Goal: Task Accomplishment & Management: Complete application form

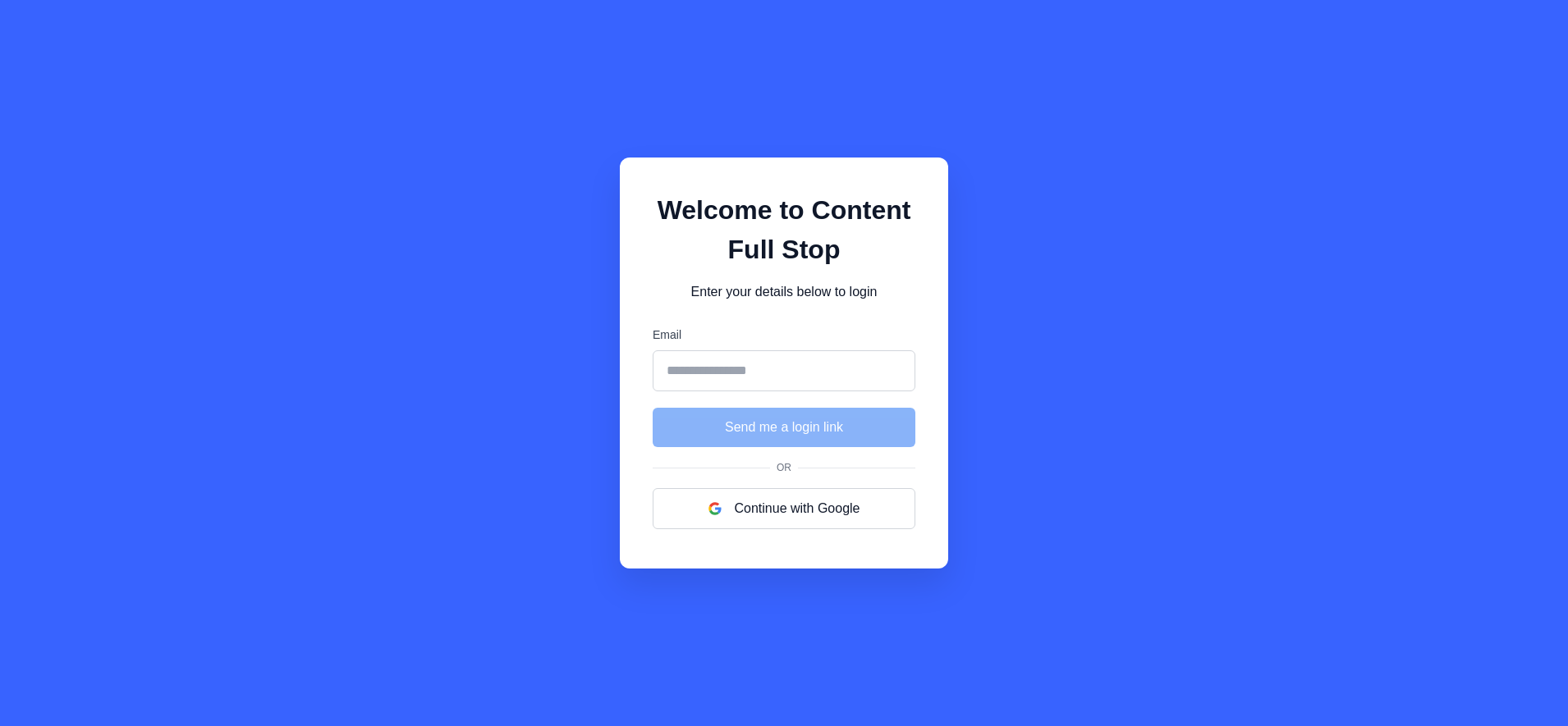
click at [788, 379] on input "Email" at bounding box center [784, 371] width 263 height 41
type input "**********"
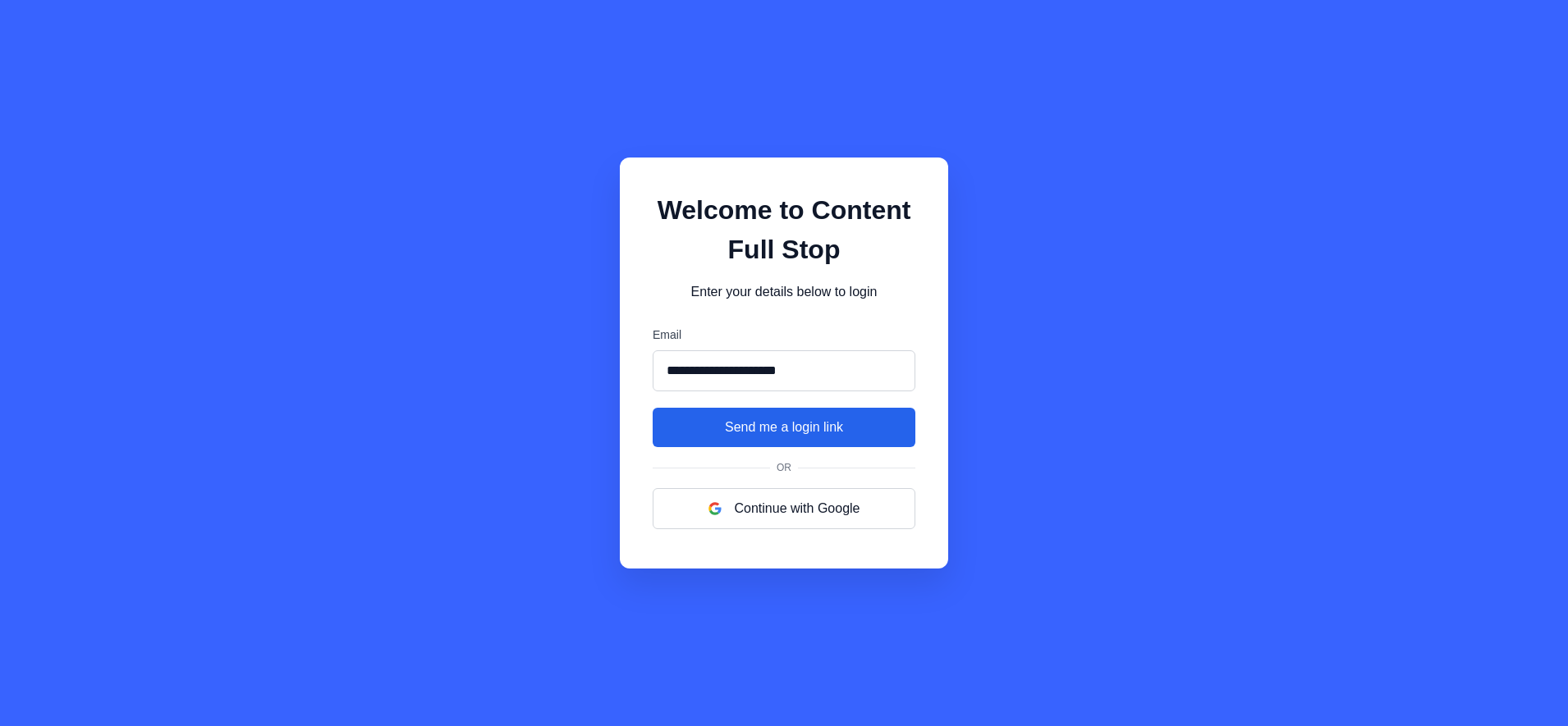
click at [780, 425] on button "Send me a login link" at bounding box center [784, 428] width 263 height 40
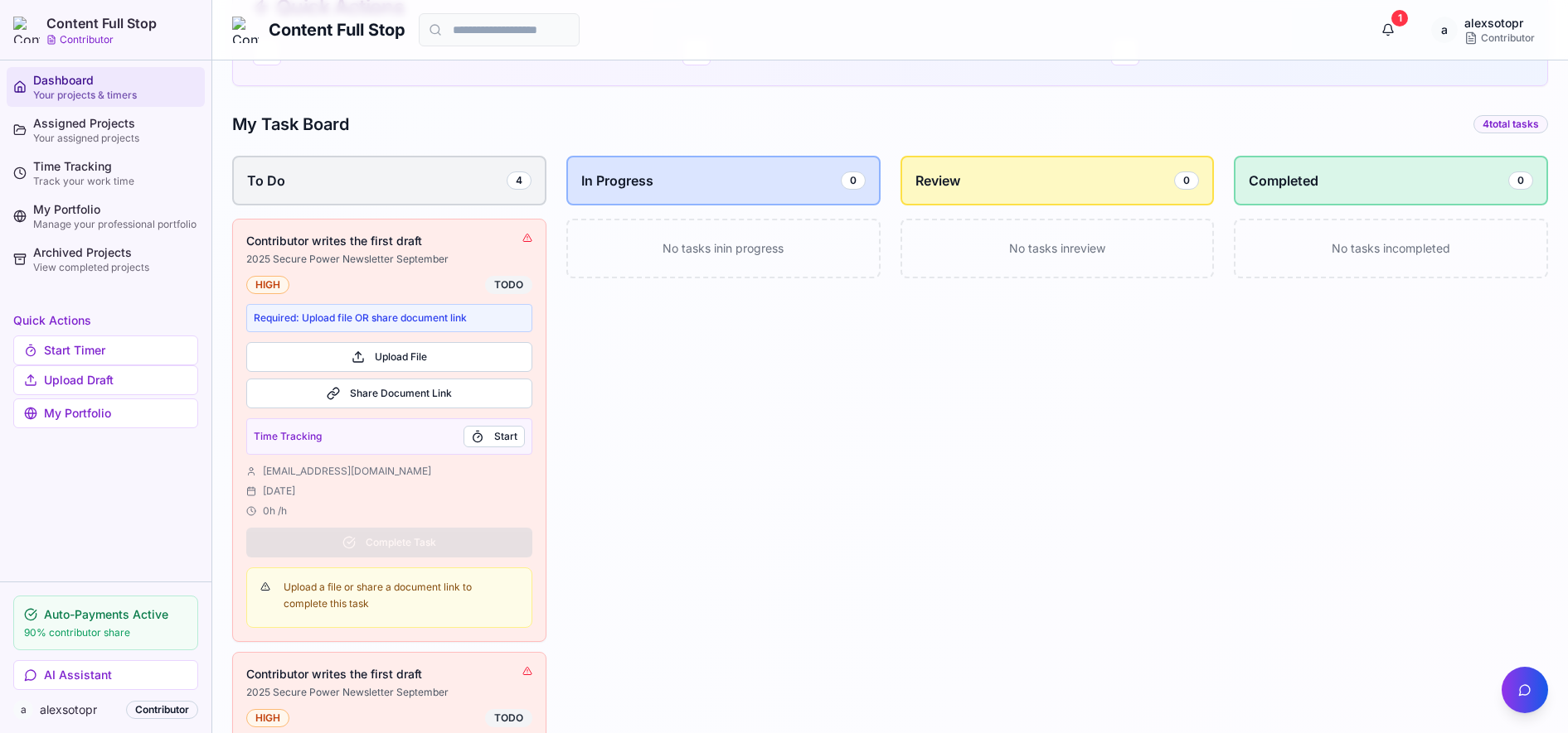
scroll to position [415, 0]
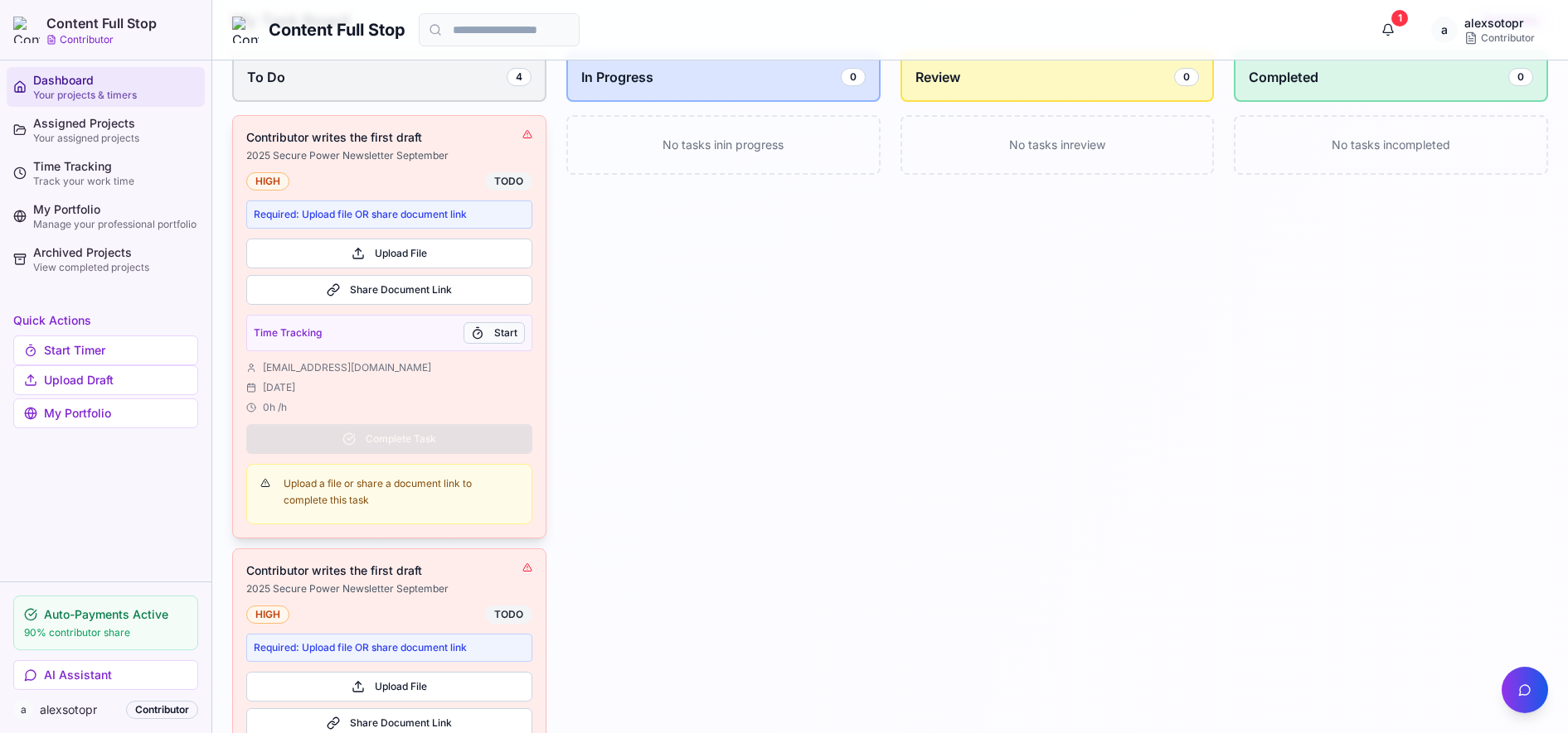
click at [501, 332] on button "Start" at bounding box center [493, 333] width 61 height 22
click at [437, 255] on button "Upload File" at bounding box center [389, 253] width 286 height 30
click at [411, 295] on button "Share Document Link" at bounding box center [389, 290] width 286 height 30
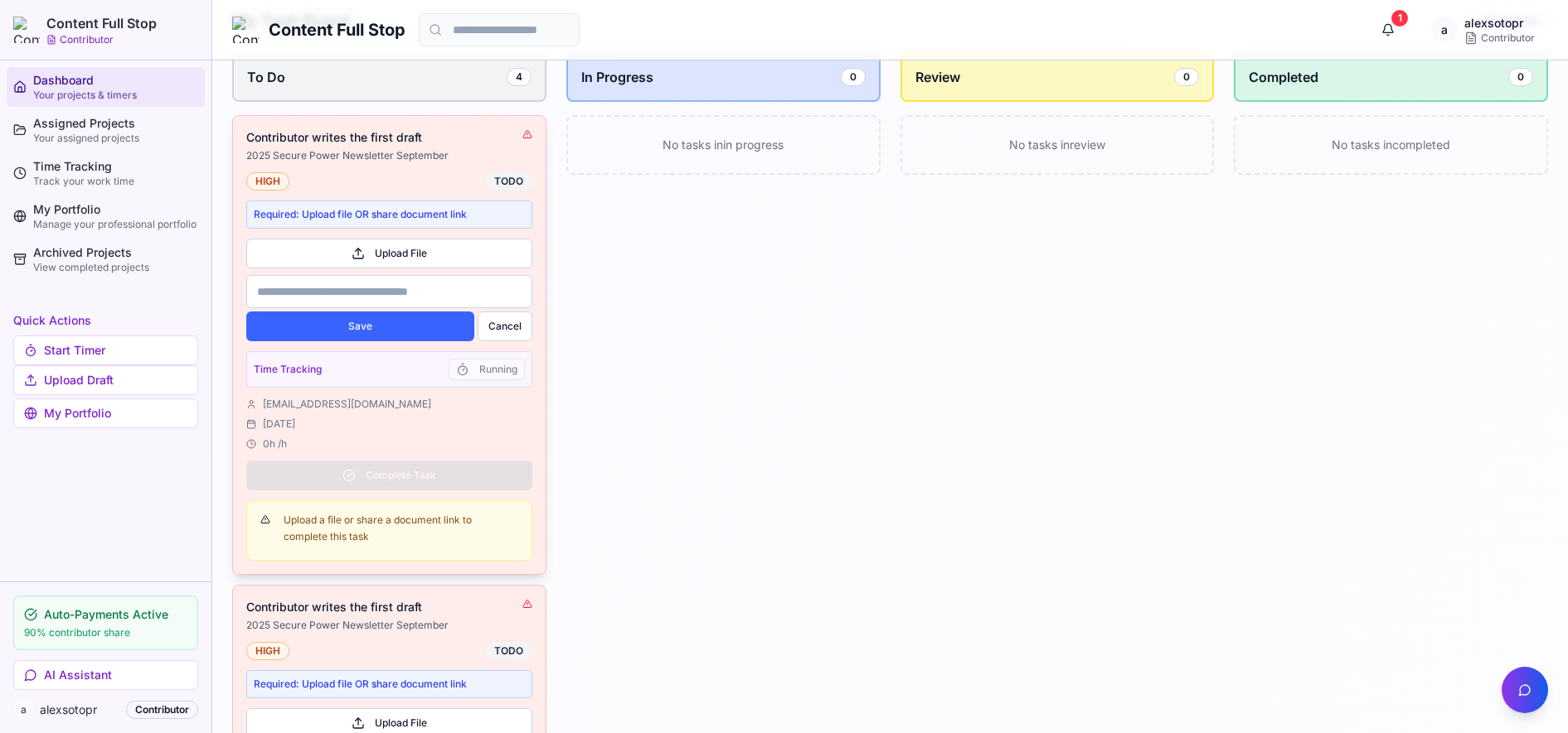
click at [411, 295] on input at bounding box center [389, 292] width 286 height 33
click at [422, 290] on input at bounding box center [389, 292] width 286 height 33
paste input "**********"
type input "**********"
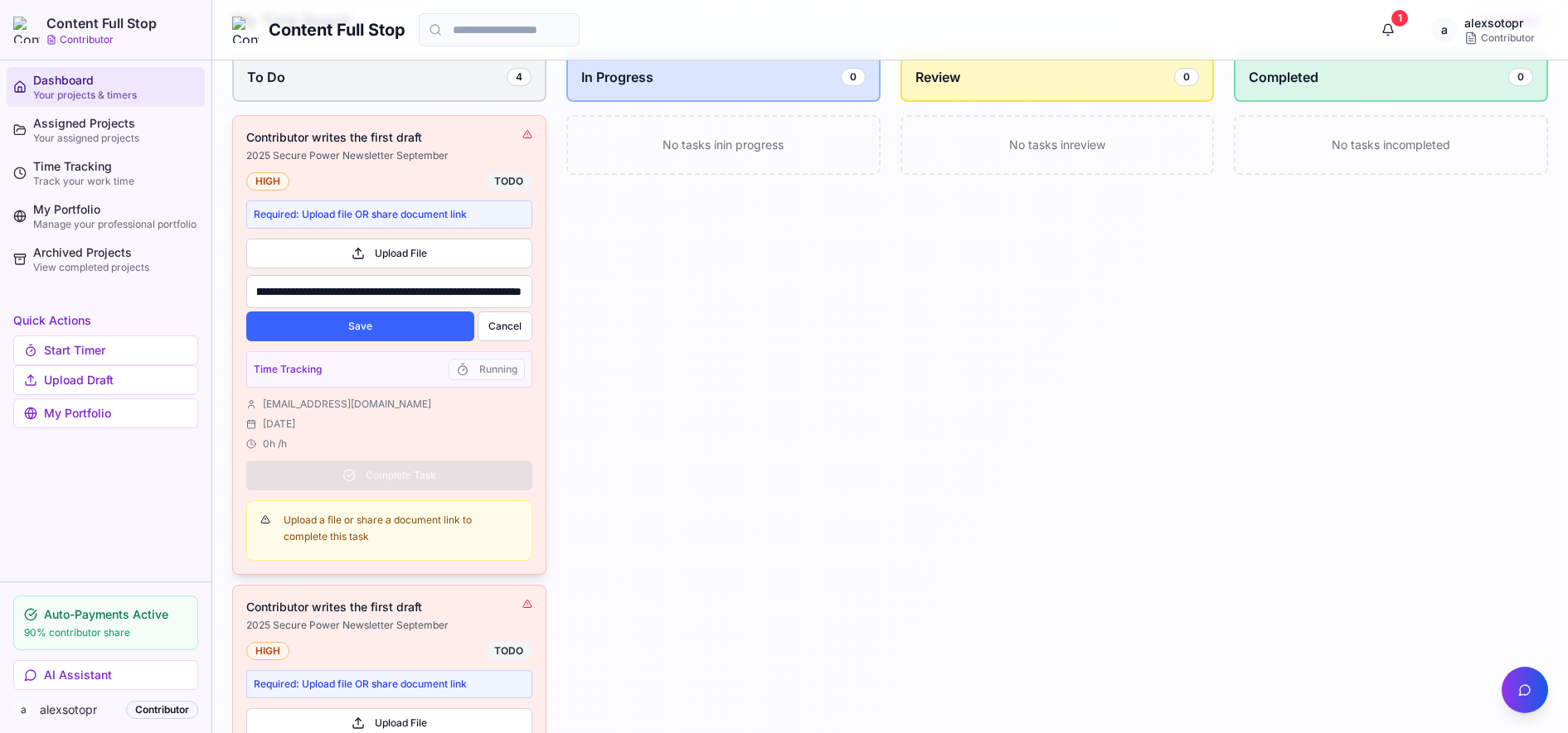
scroll to position [0, 0]
click at [326, 343] on div "**********" at bounding box center [389, 346] width 313 height 458
click at [366, 321] on button "Save" at bounding box center [360, 326] width 228 height 30
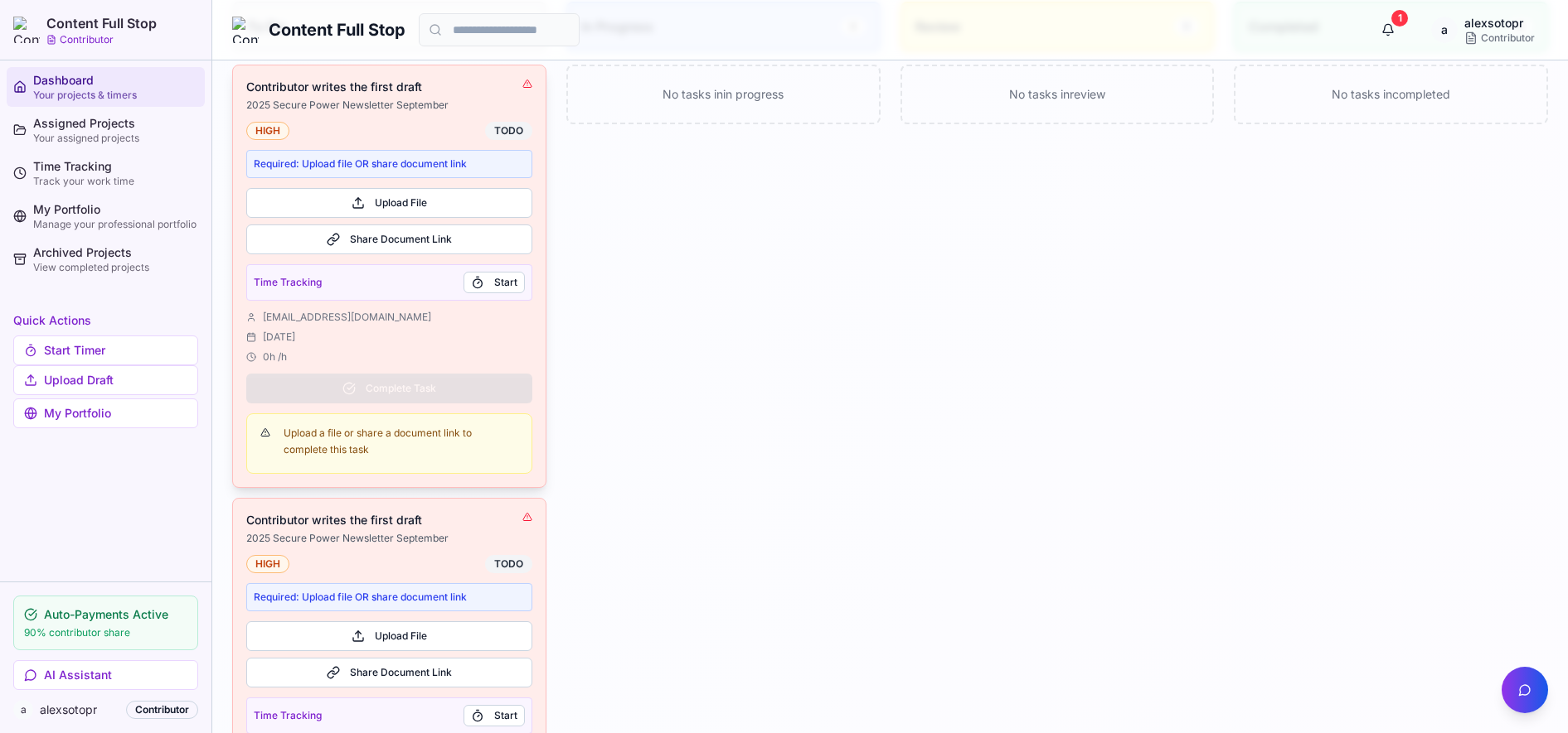
scroll to position [415, 0]
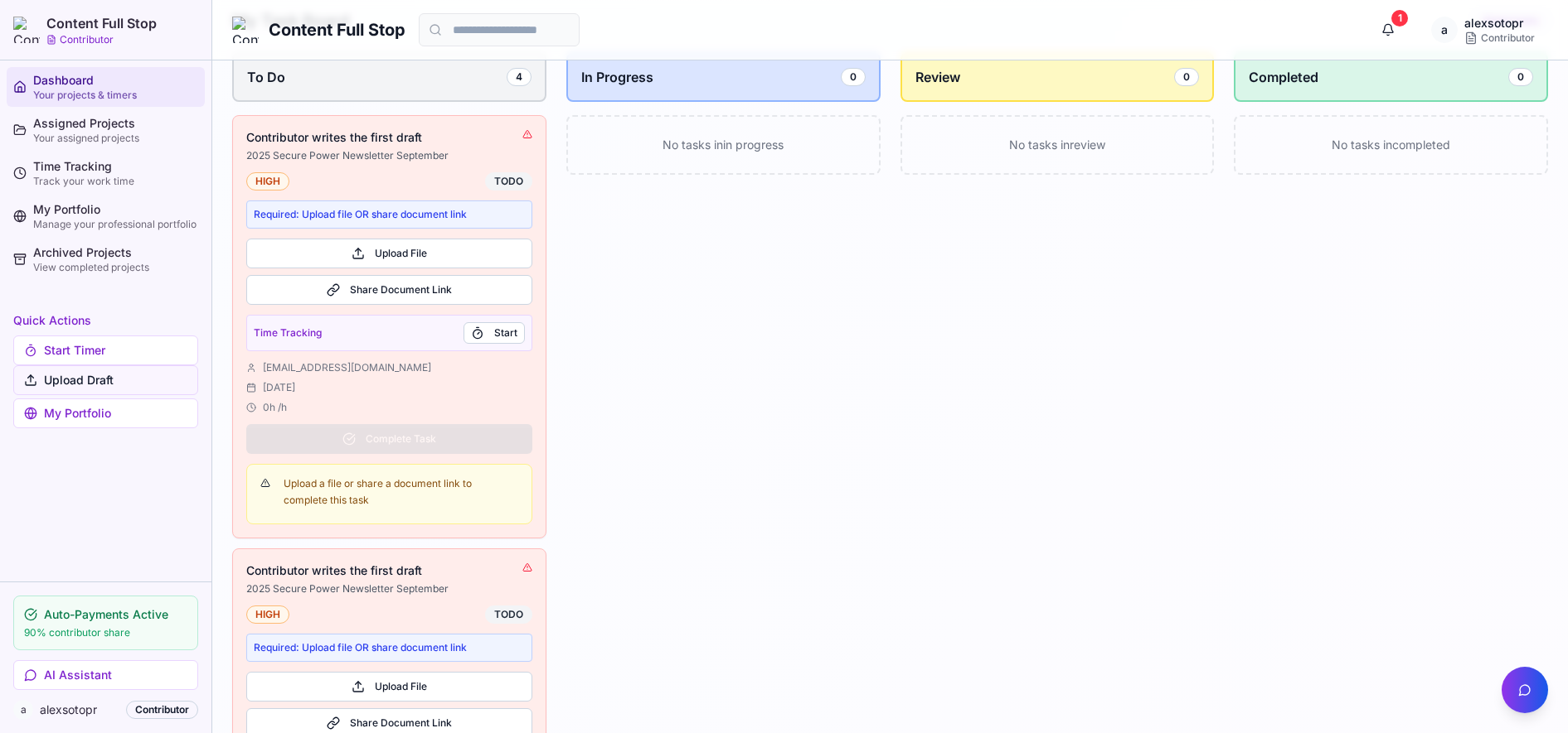
click at [70, 379] on button "Upload Draft" at bounding box center [106, 380] width 185 height 30
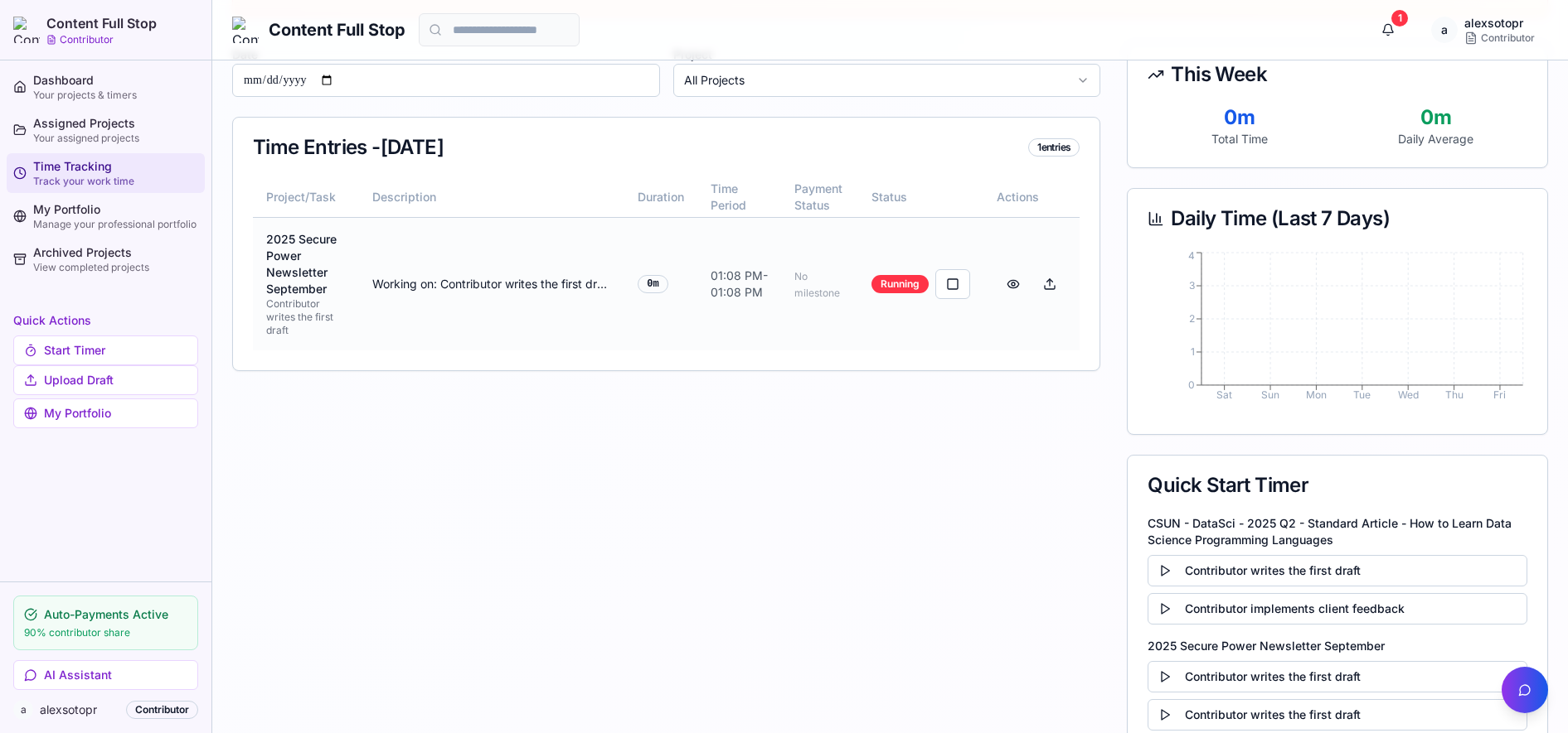
click at [295, 283] on div "2025 Secure Power Newsletter September" at bounding box center [306, 264] width 79 height 66
click at [84, 380] on button "Upload Draft" at bounding box center [106, 380] width 185 height 30
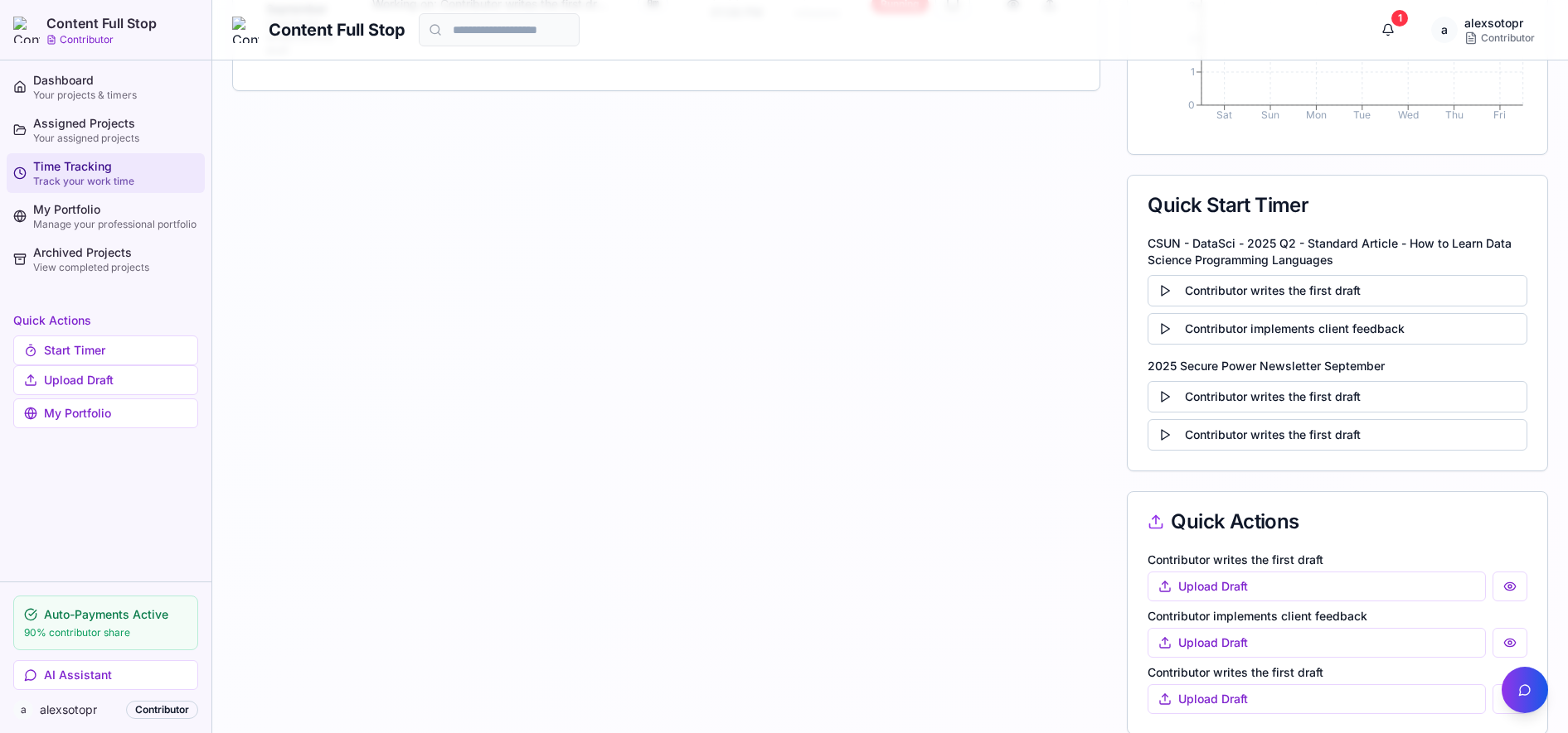
scroll to position [716, 0]
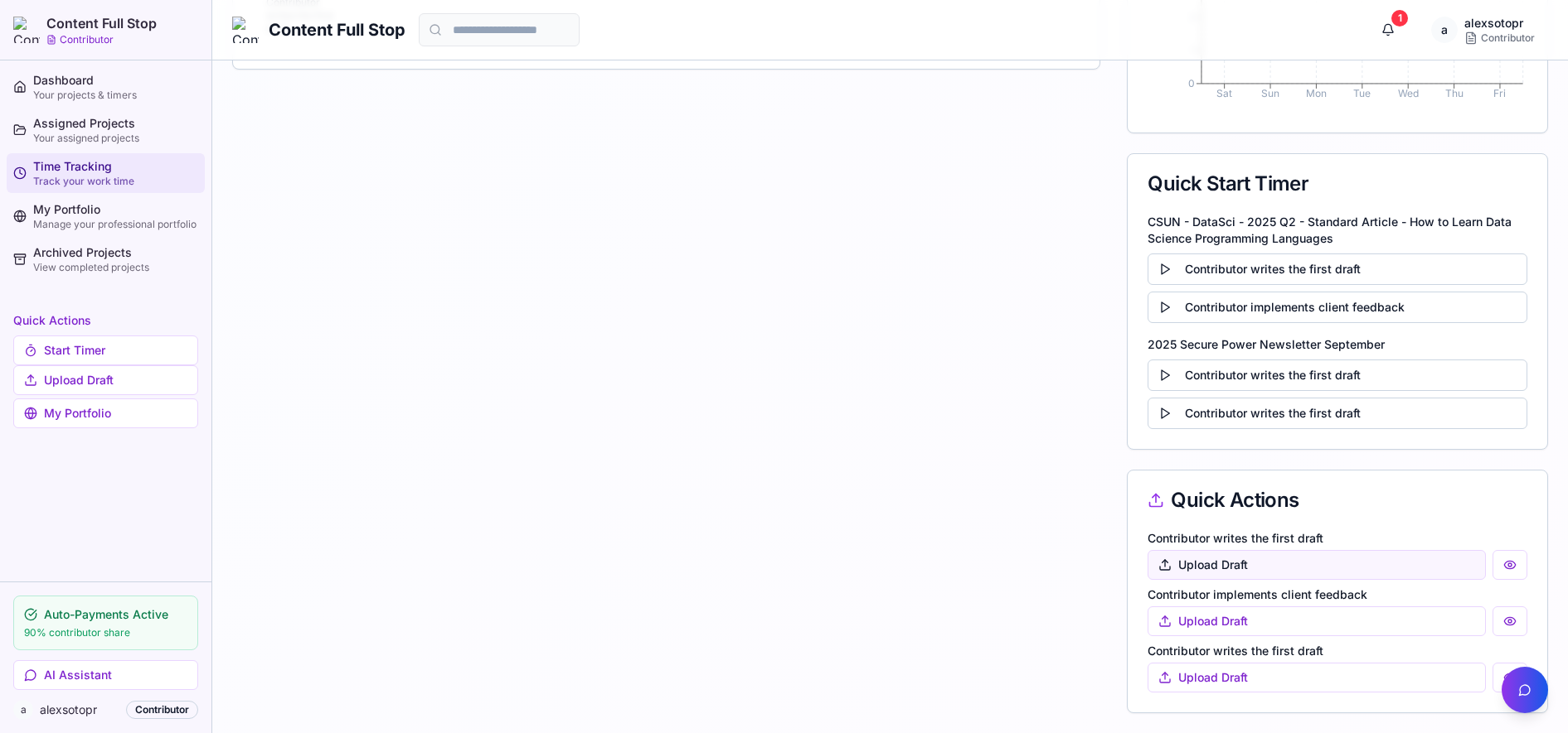
click at [1243, 567] on button "Upload Draft" at bounding box center [1317, 565] width 339 height 30
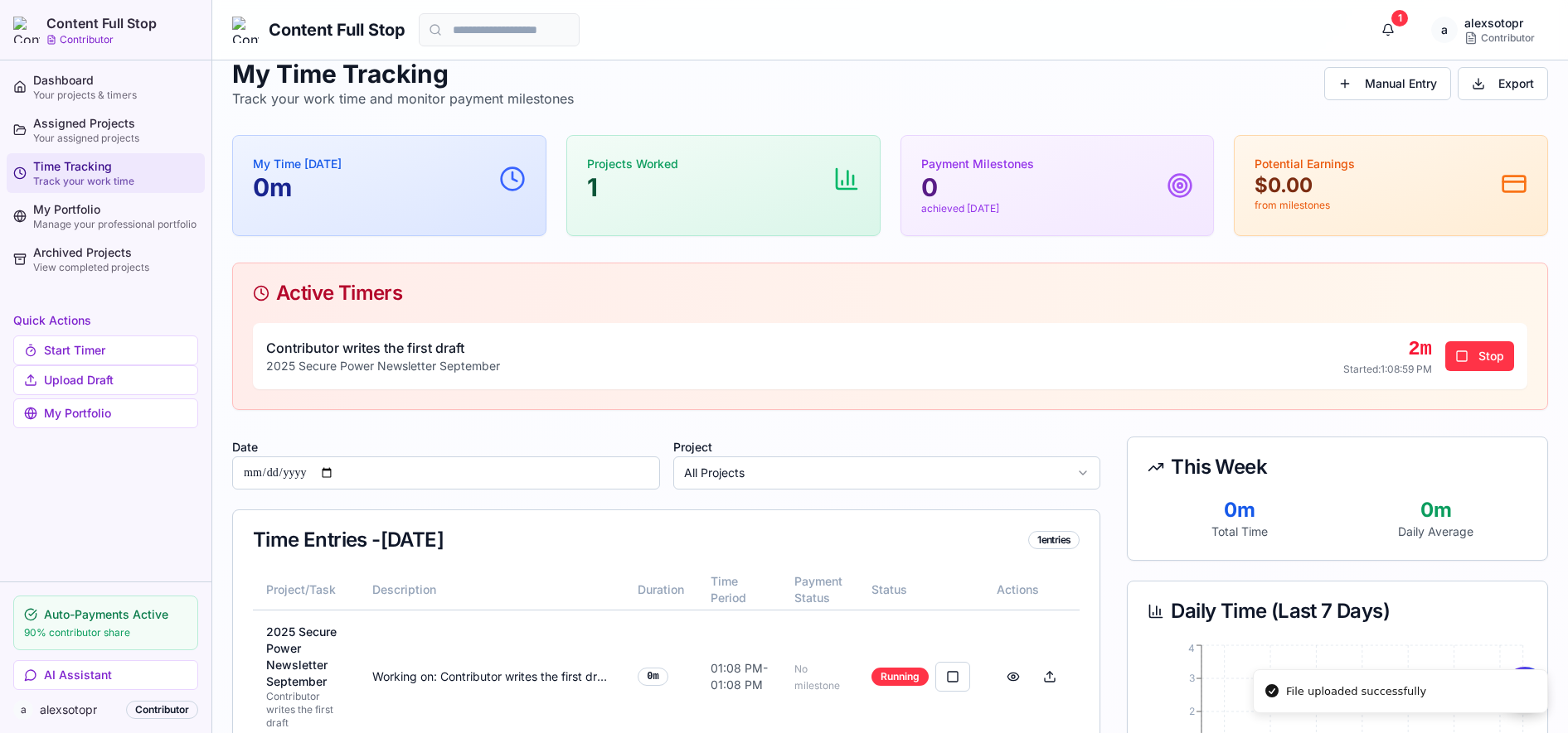
scroll to position [0, 0]
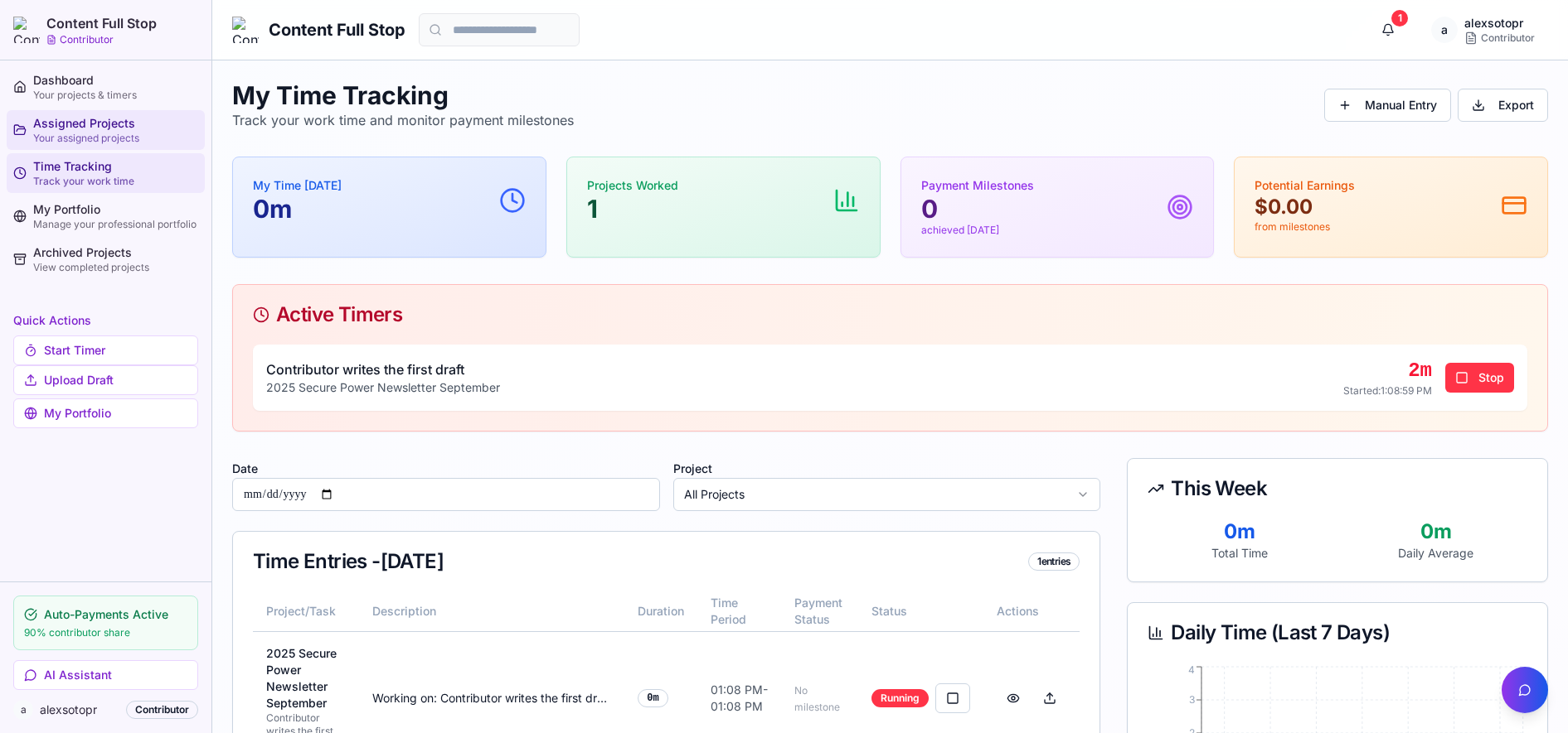
click at [107, 118] on div "Assigned Projects" at bounding box center [115, 124] width 165 height 16
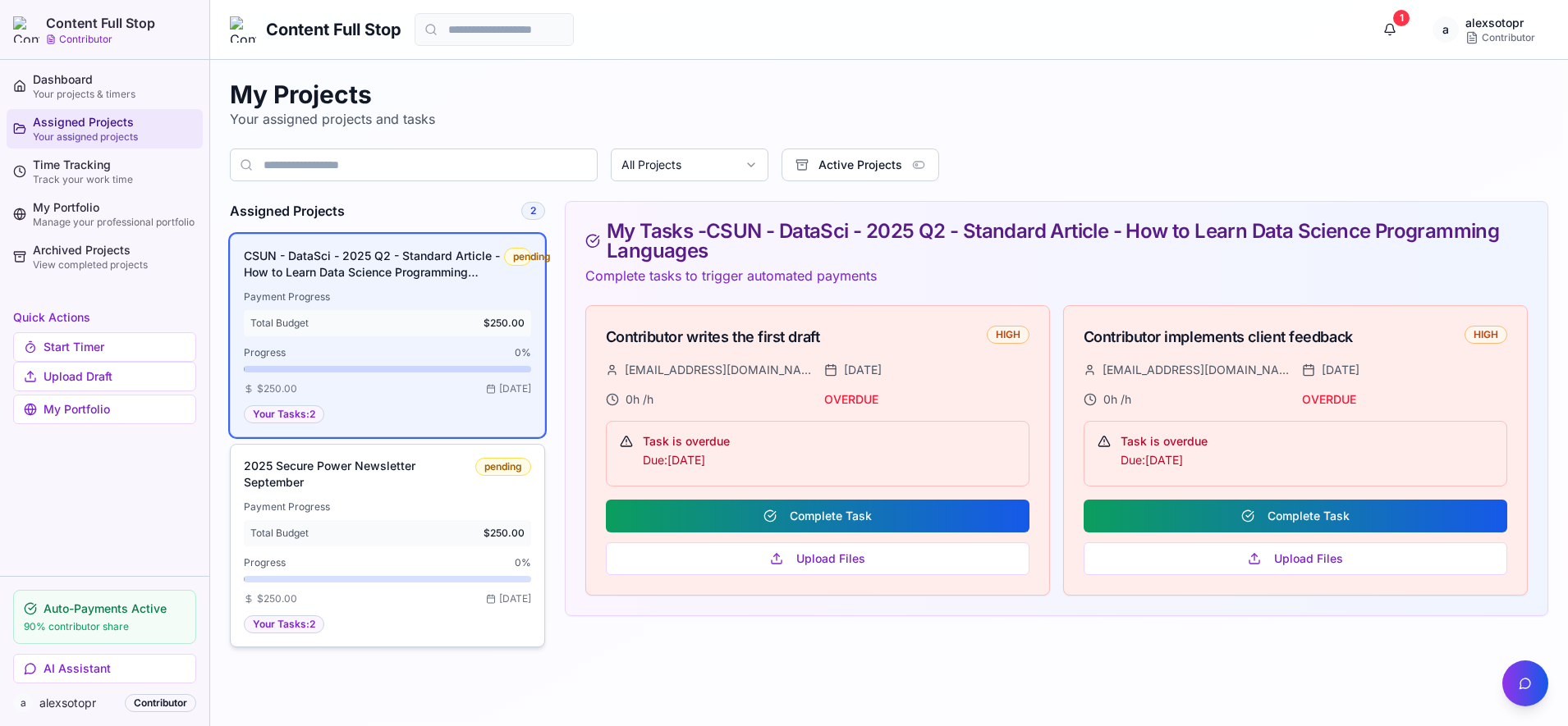
click at [394, 496] on div "2025 Secure Power Newsletter September pending Payment Progress Total Budget $2…" at bounding box center [387, 545] width 287 height 176
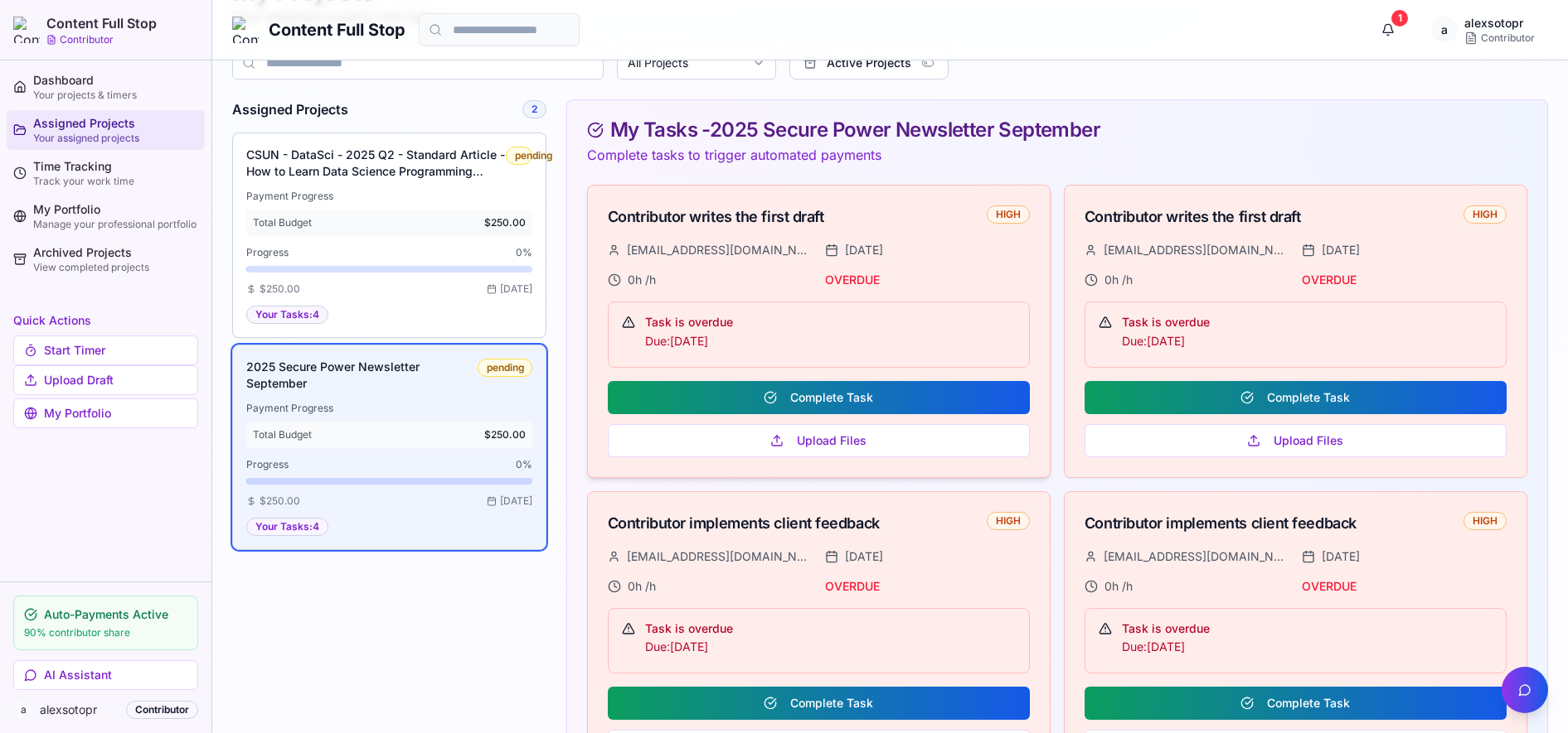
scroll to position [195, 0]
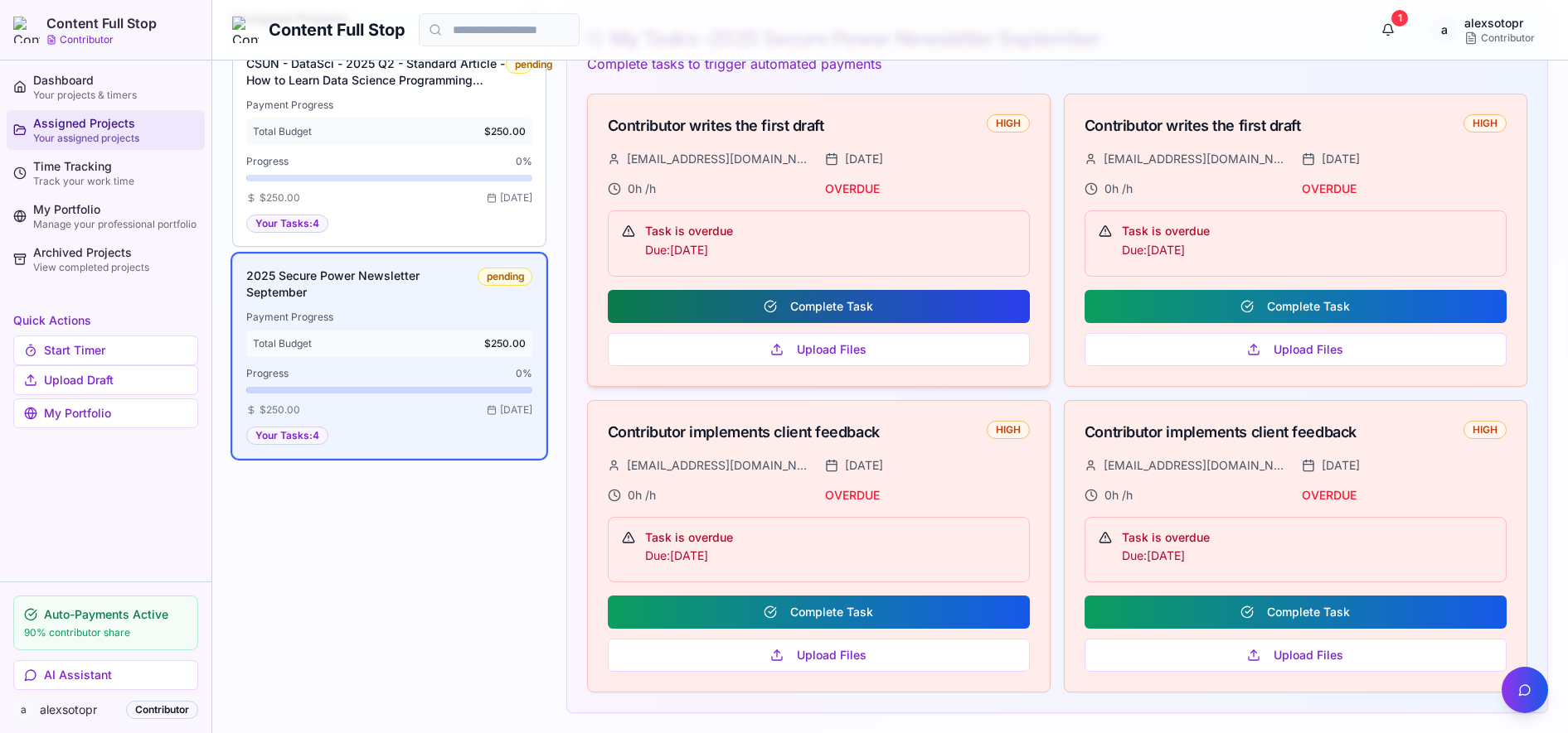
click at [832, 306] on button "Complete Task" at bounding box center [819, 306] width 422 height 33
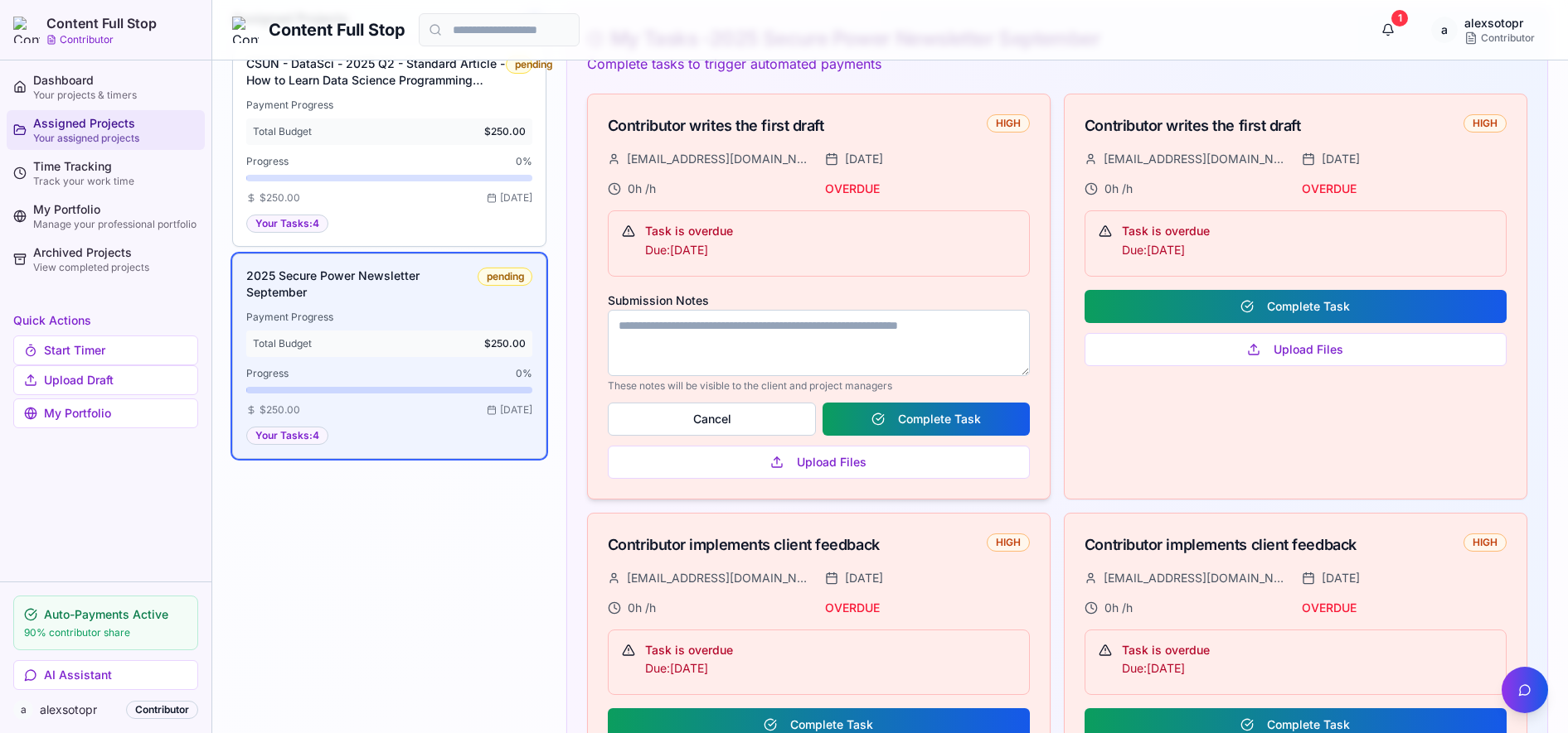
click at [754, 344] on textarea "Submission Notes" at bounding box center [819, 343] width 422 height 66
click at [755, 344] on textarea "Submission Notes" at bounding box center [819, 343] width 422 height 66
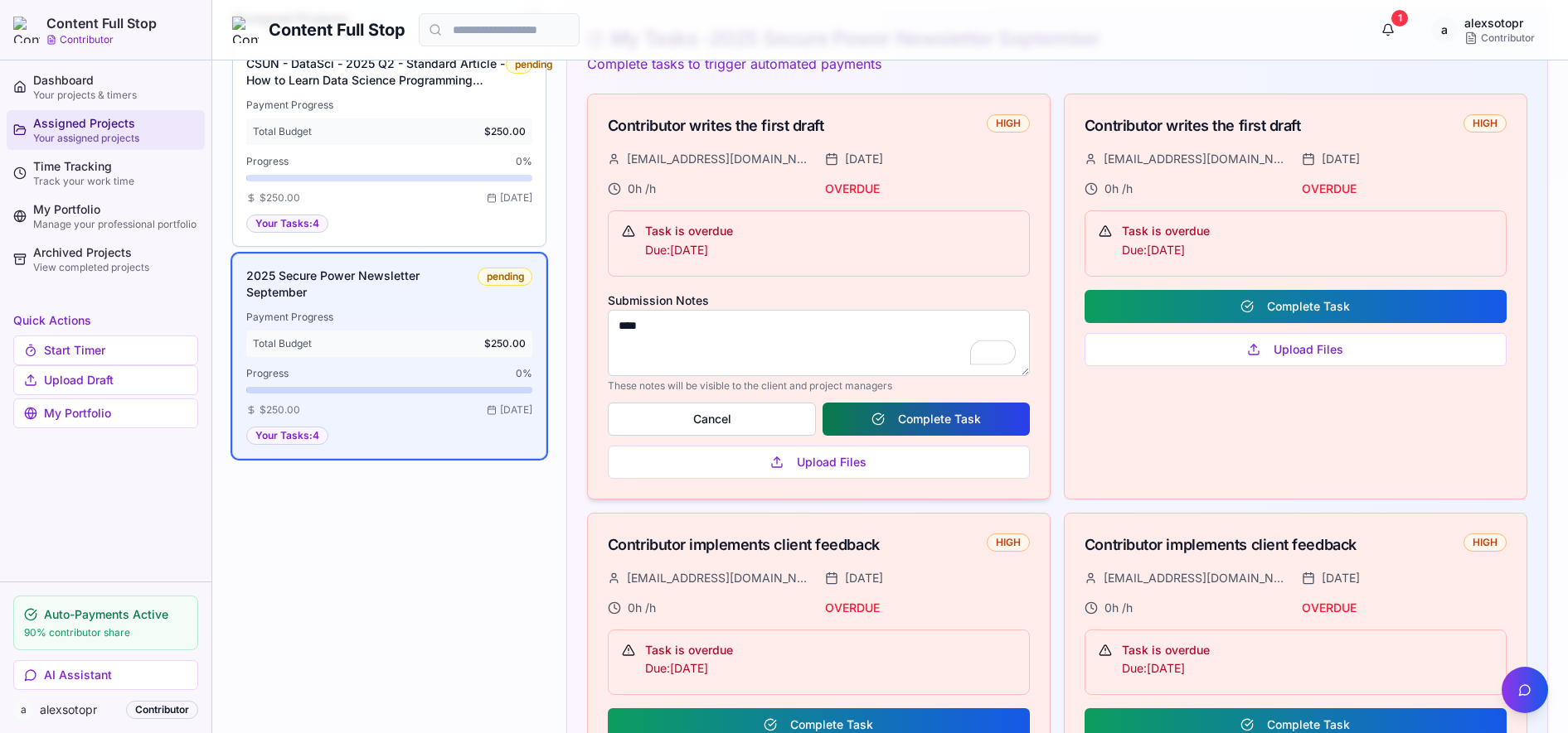
type textarea "****"
click at [948, 426] on button "Complete Task" at bounding box center [926, 419] width 207 height 33
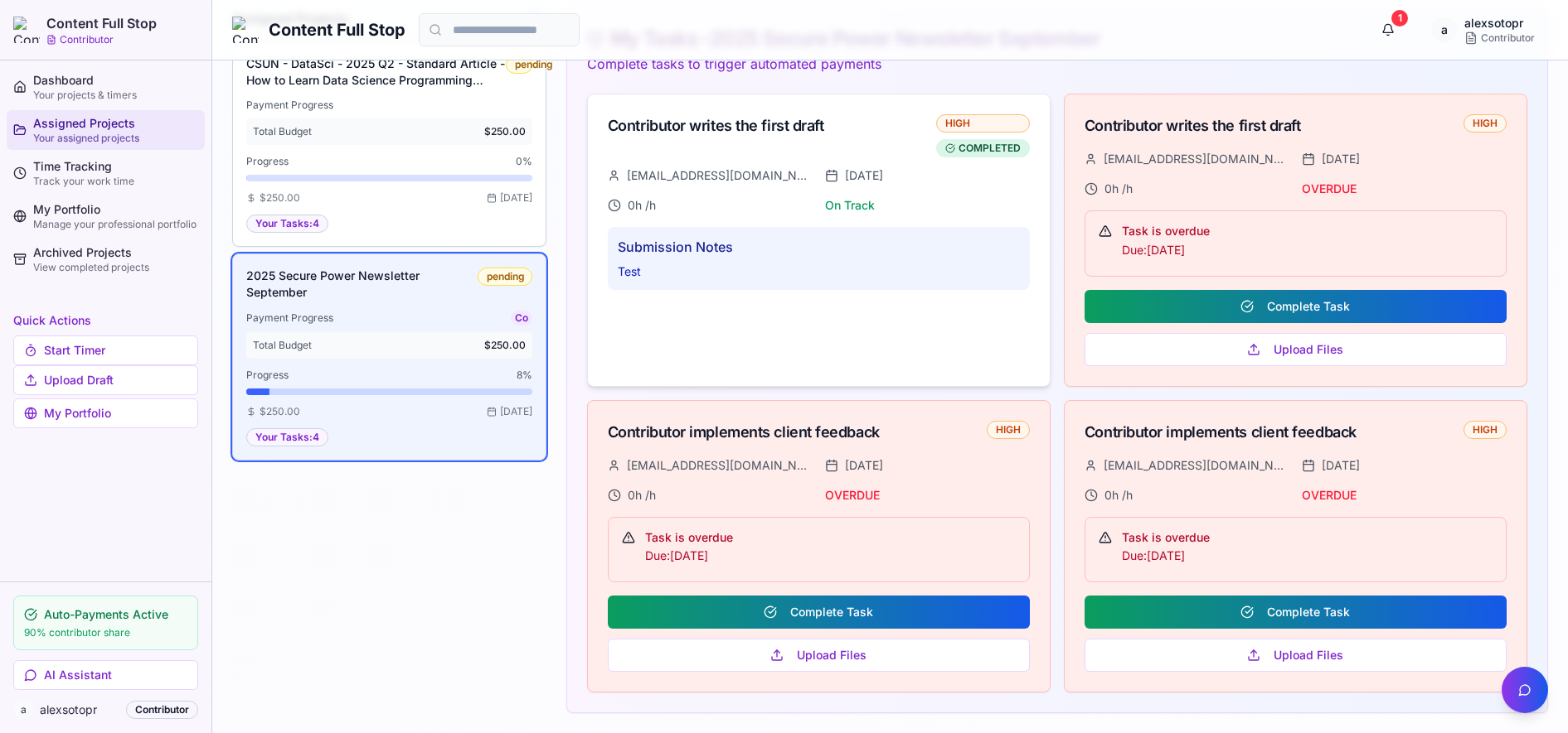
scroll to position [91, 0]
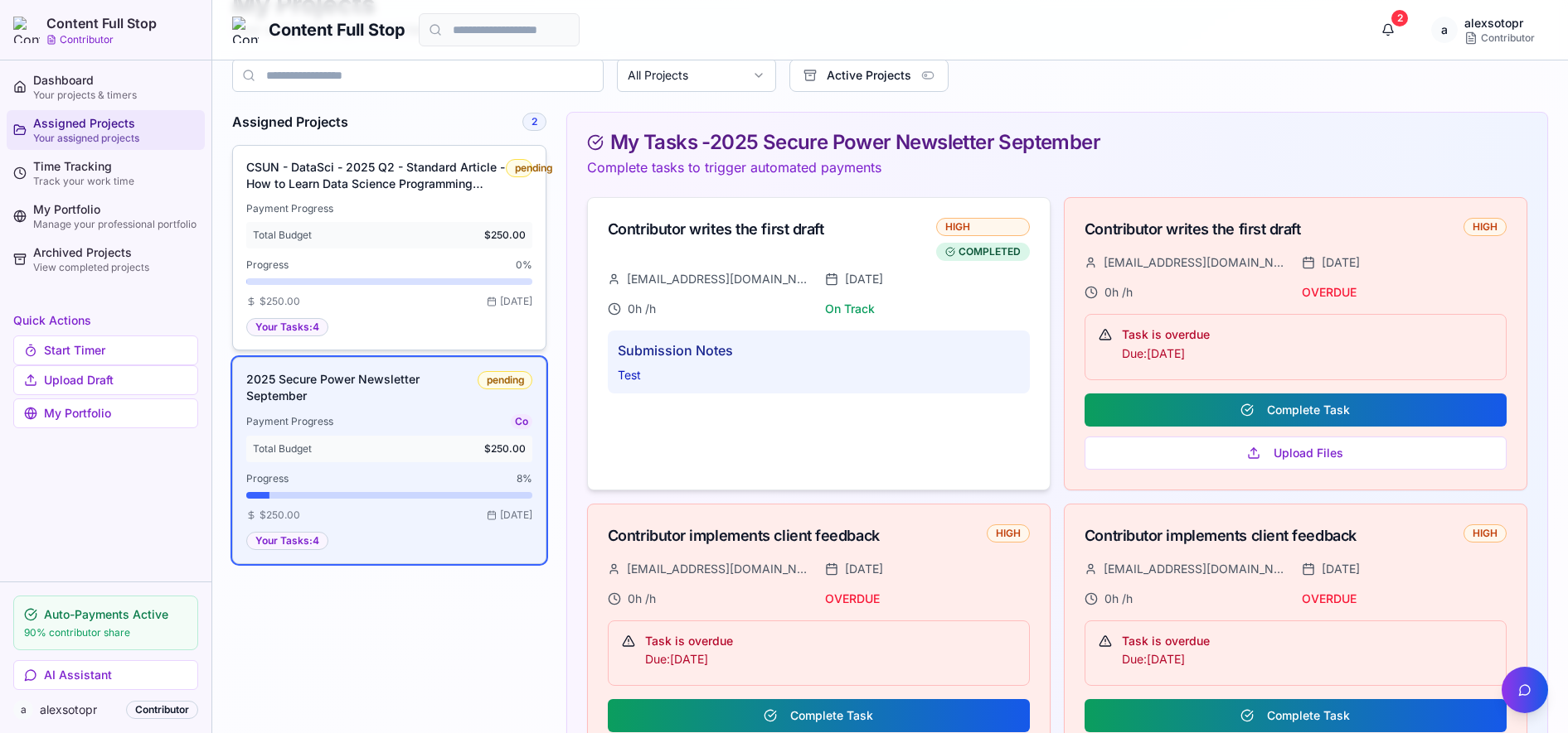
click at [379, 276] on div "Progress 0 %" at bounding box center [389, 271] width 286 height 26
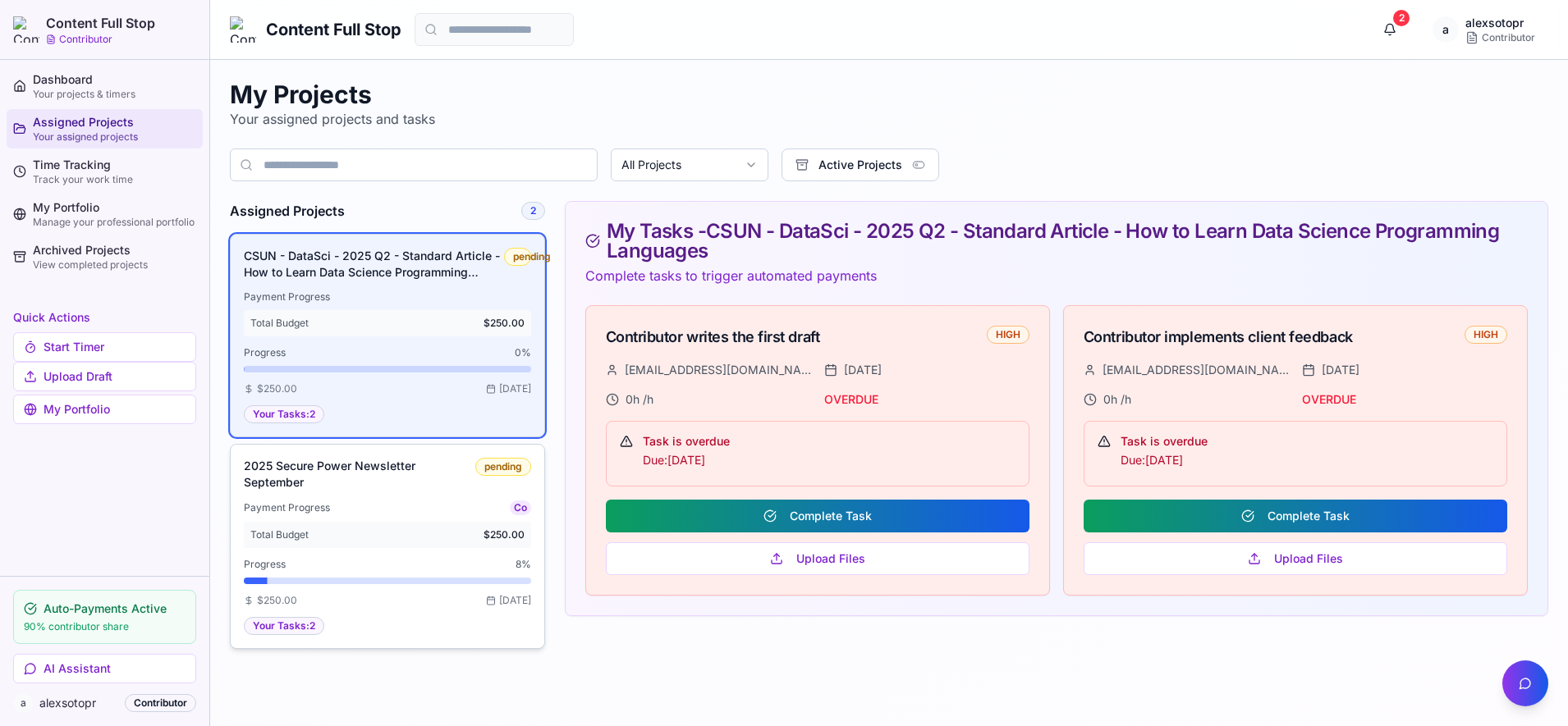
click at [387, 535] on div "Total Budget $250.00" at bounding box center [387, 535] width 274 height 14
click at [356, 475] on h3 "2025 Secure Power Newsletter September" at bounding box center [359, 474] width 231 height 32
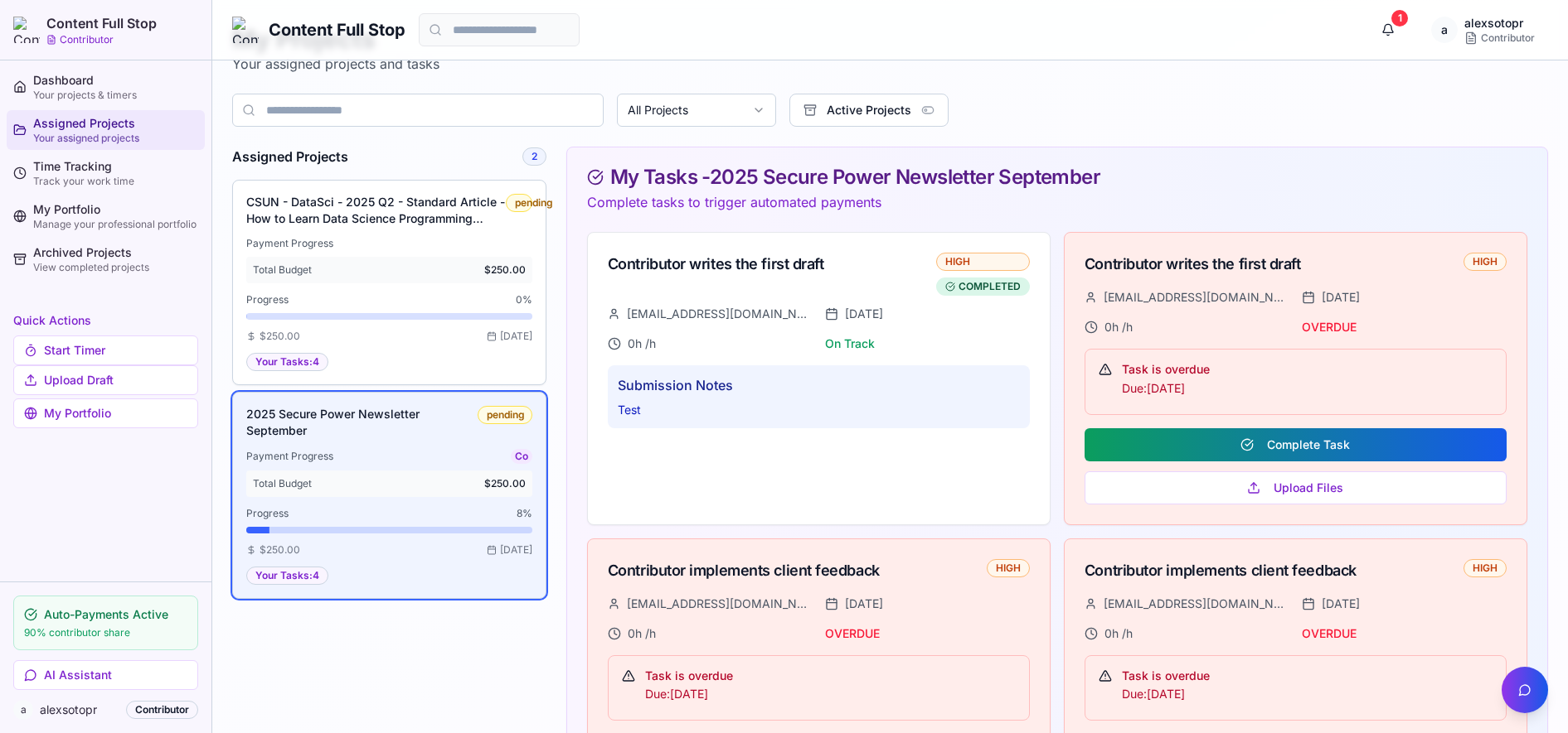
scroll to position [104, 0]
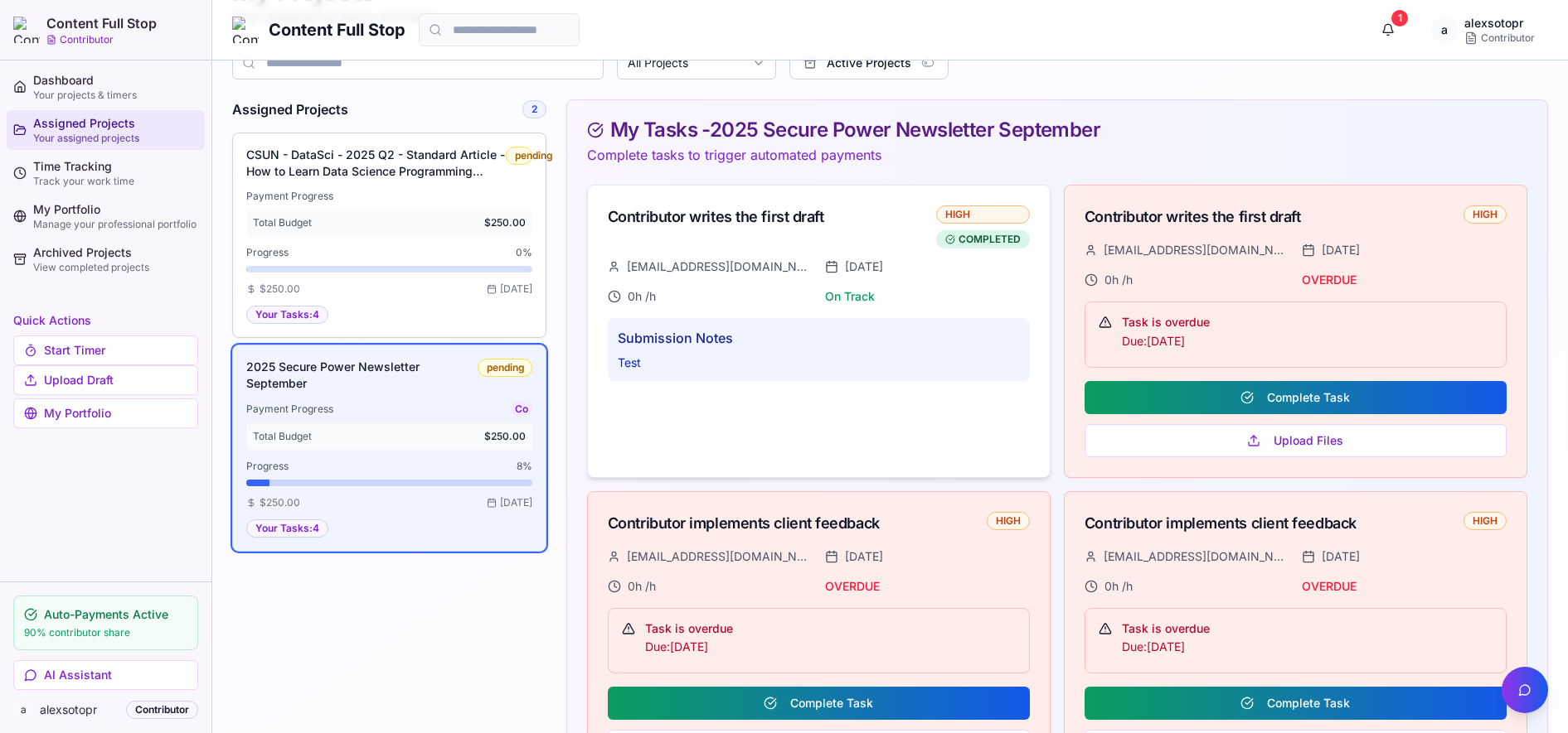
click at [672, 345] on h4 "Submission Notes" at bounding box center [819, 338] width 402 height 20
drag, startPoint x: 731, startPoint y: 251, endPoint x: 747, endPoint y: 192, distance: 61.1
click at [731, 249] on div "Contributor writes the first draft HIGH COMPLETED" at bounding box center [819, 222] width 462 height 73
click at [749, 186] on div "Contributor writes the first draft HIGH COMPLETED" at bounding box center [819, 222] width 462 height 73
click at [733, 206] on div "Contributor writes the first draft" at bounding box center [772, 217] width 329 height 24
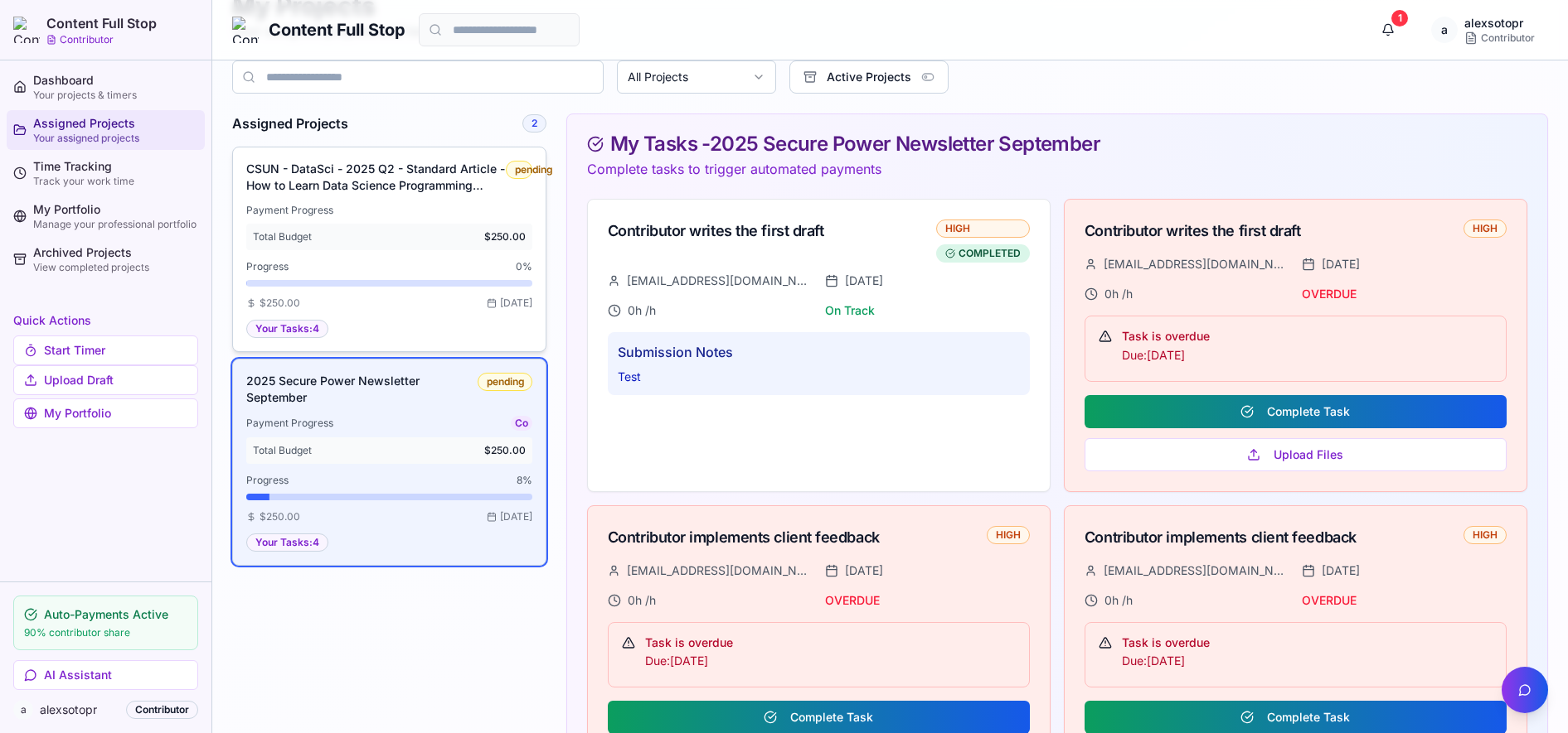
scroll to position [0, 0]
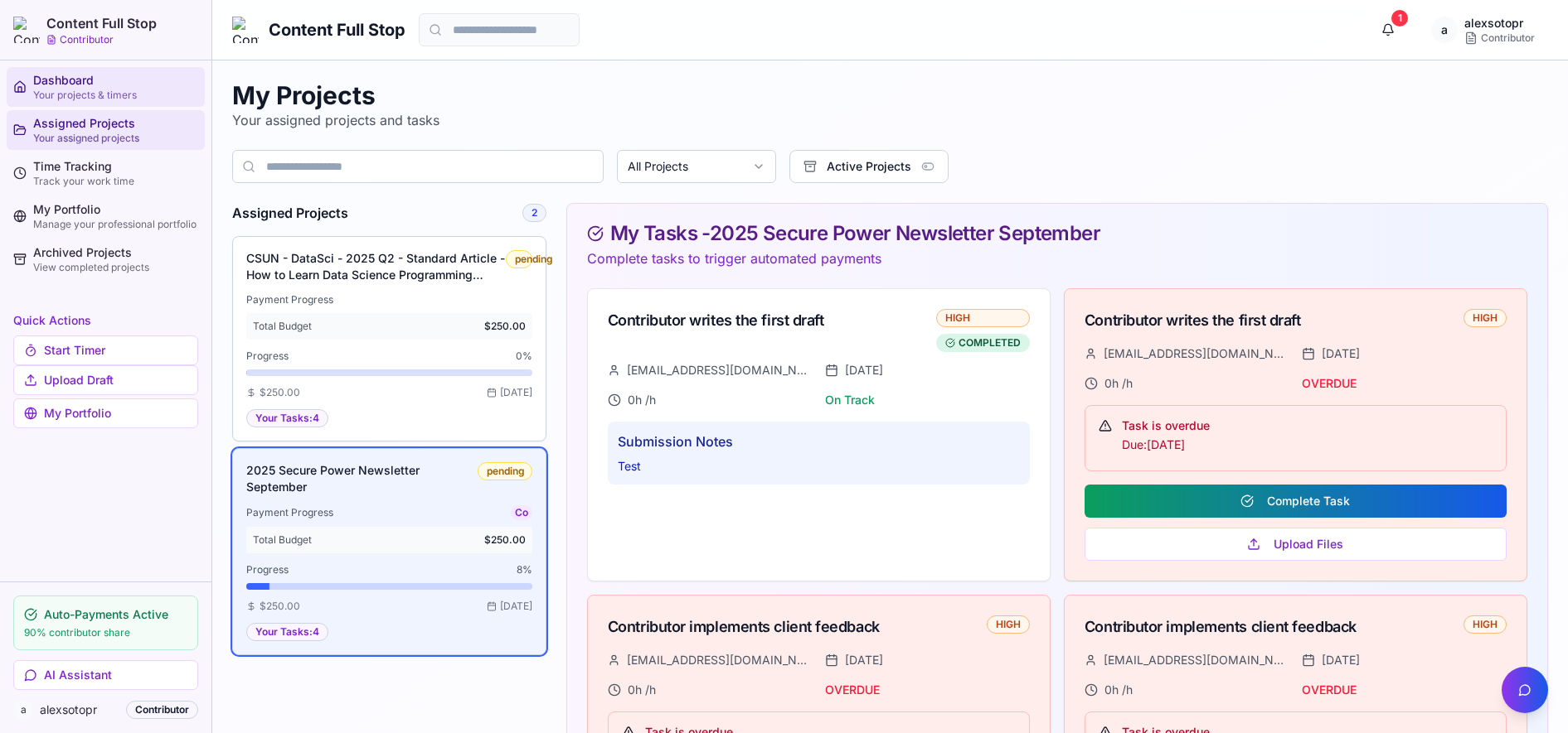
click at [62, 89] on div "Your projects & timers" at bounding box center [115, 95] width 165 height 14
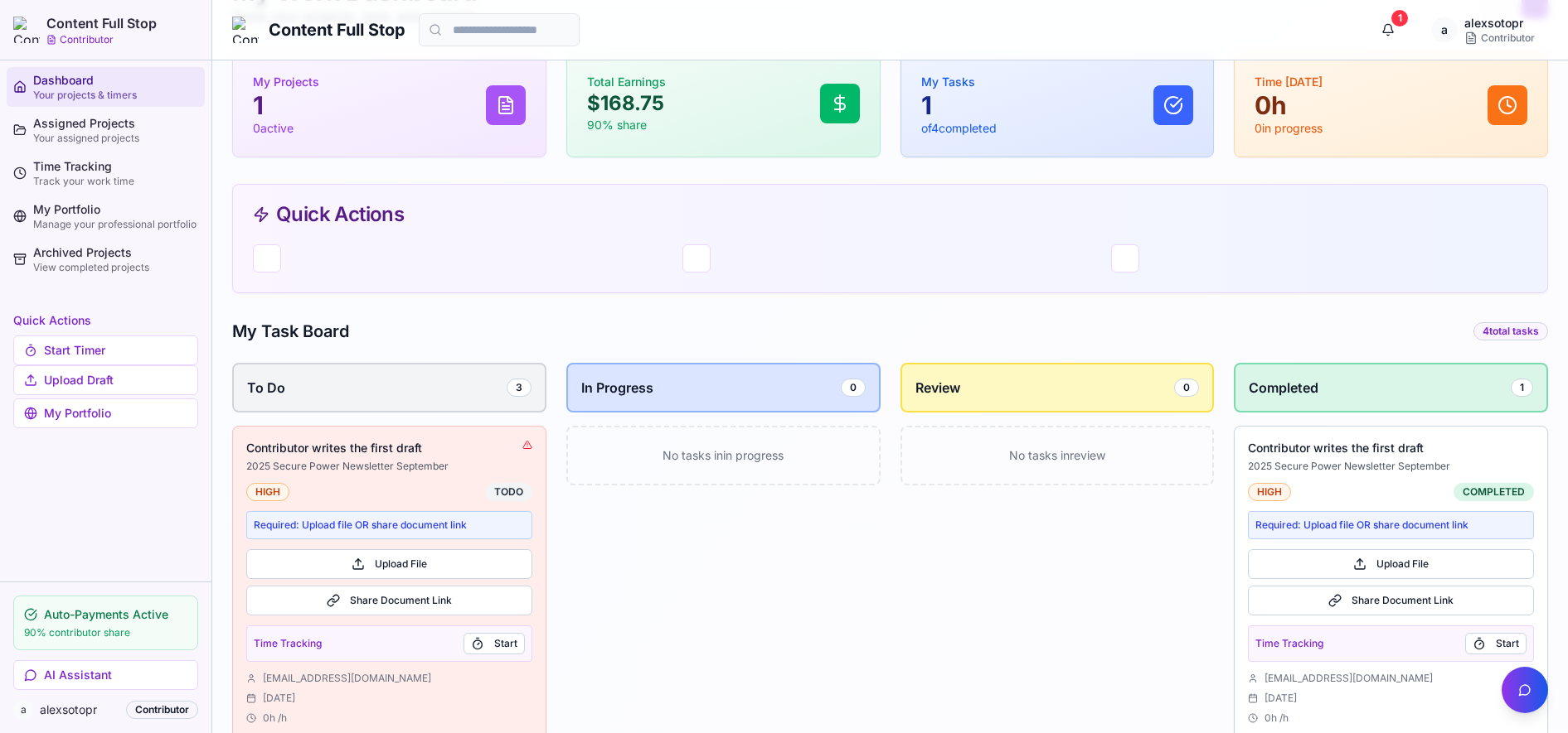
scroll to position [207, 0]
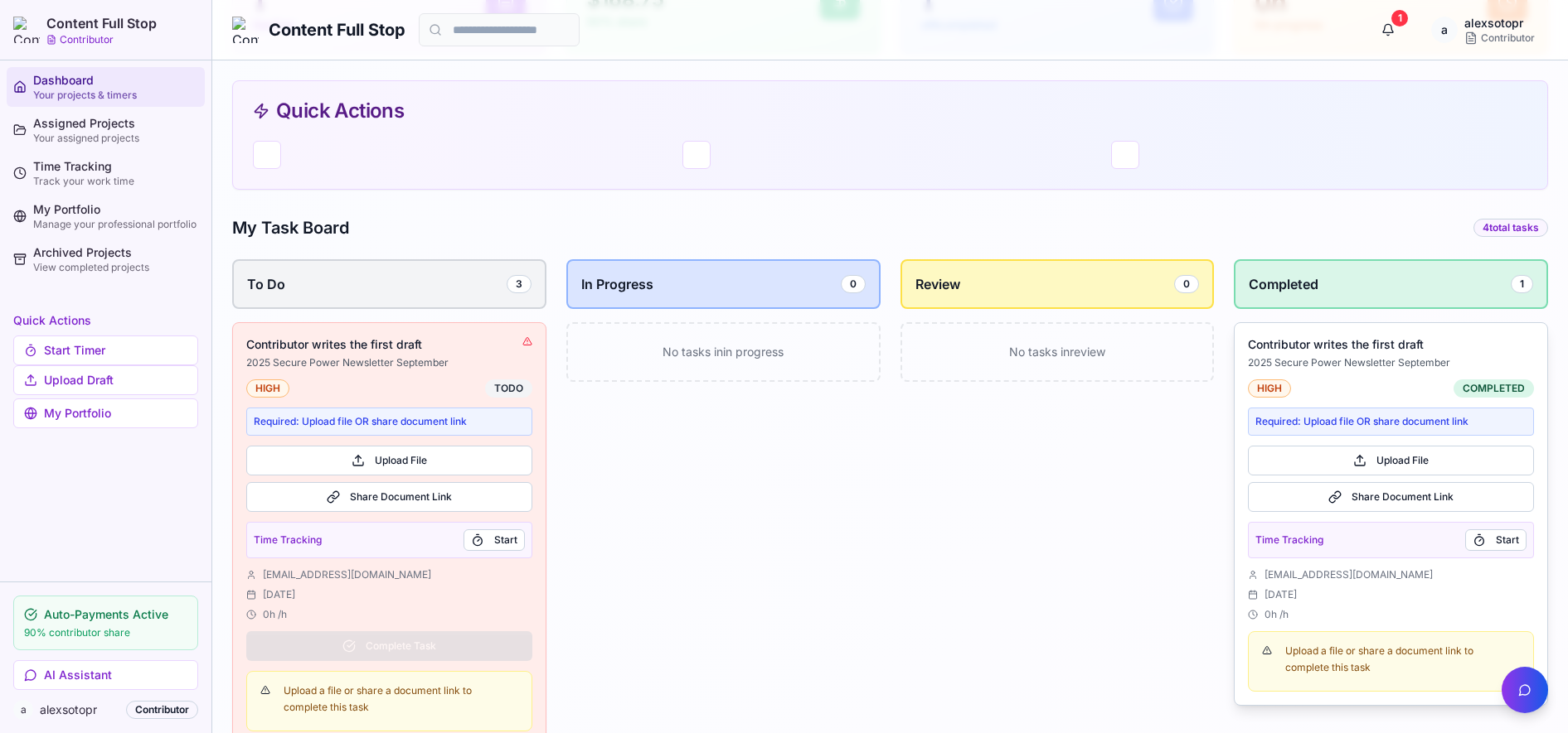
click at [1336, 357] on p "2025 Secure Power Newsletter September" at bounding box center [1391, 363] width 286 height 14
click at [1370, 377] on div "Contributor writes the first draft 2025 Secure Power Newsletter September HIGH …" at bounding box center [1391, 514] width 313 height 382
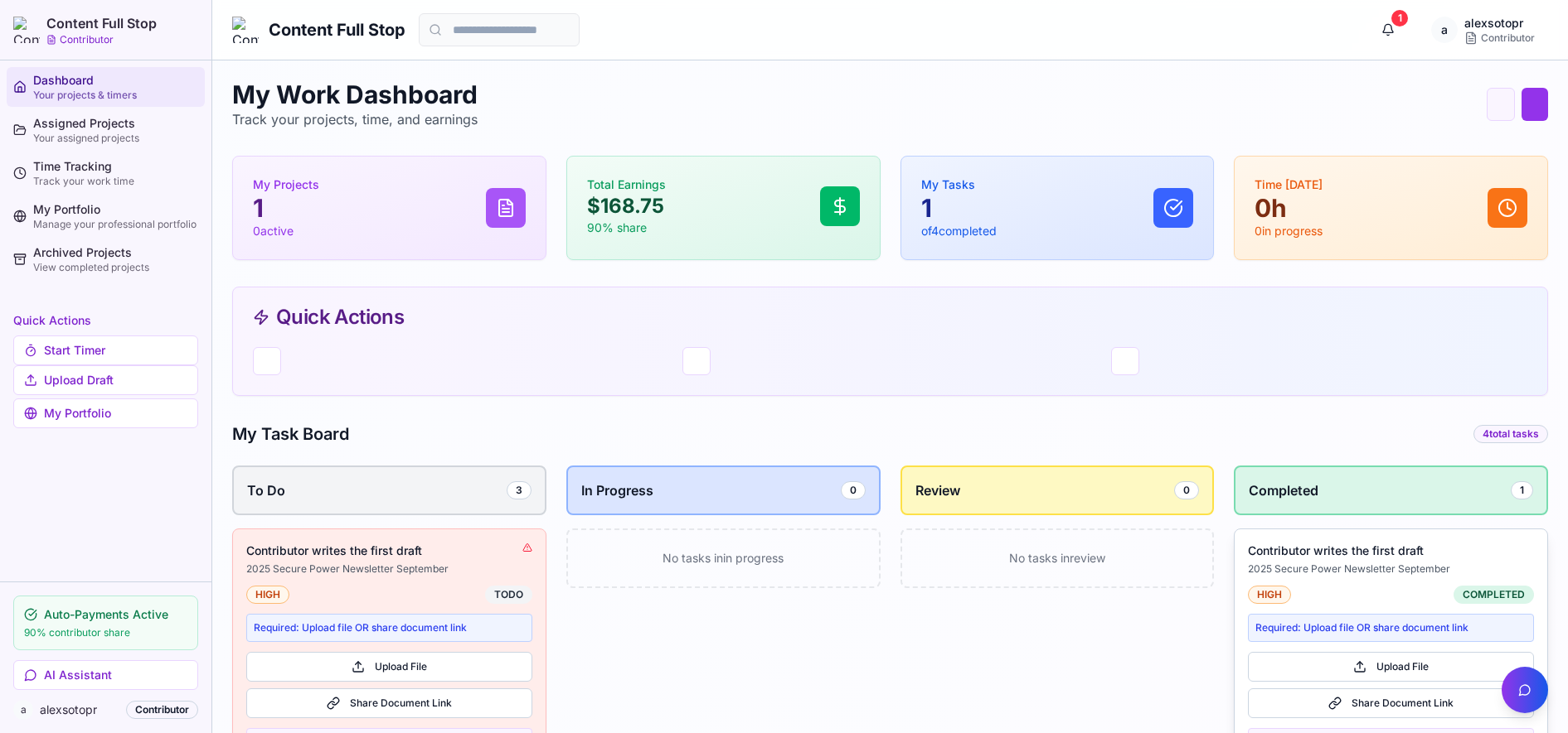
scroll to position [0, 0]
click at [1331, 635] on p "Required: Upload file OR share document link" at bounding box center [1391, 628] width 271 height 14
click at [1098, 92] on div "My Work Dashboard Track your projects, time, and earnings Quick Timer Upload Dr…" at bounding box center [890, 105] width 1316 height 50
click at [1148, 85] on div "My Work Dashboard Track your projects, time, and earnings Quick Timer Upload Dr…" at bounding box center [890, 105] width 1316 height 50
click at [67, 174] on div "Time Tracking" at bounding box center [115, 166] width 165 height 16
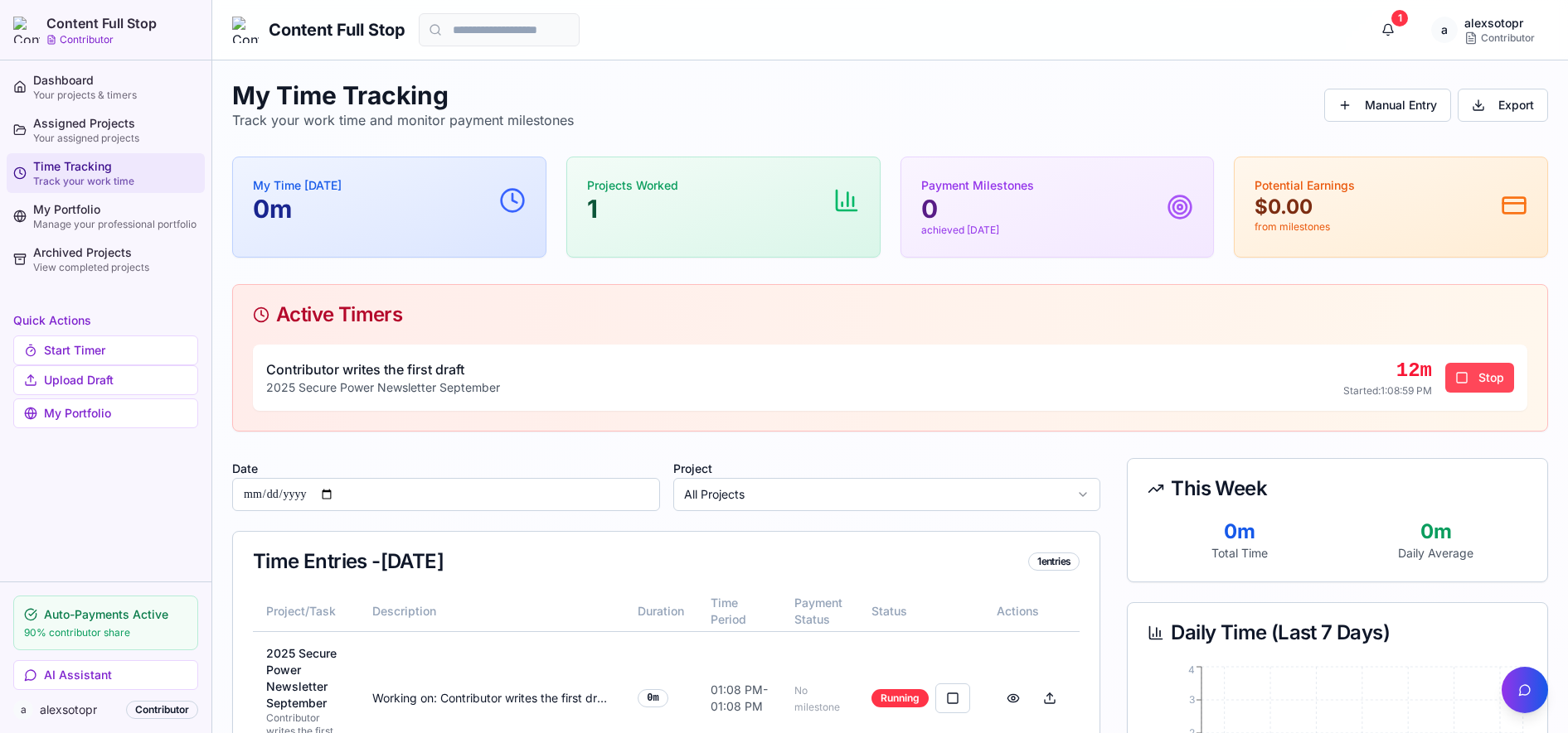
click at [1473, 377] on button "Stop" at bounding box center [1480, 377] width 69 height 30
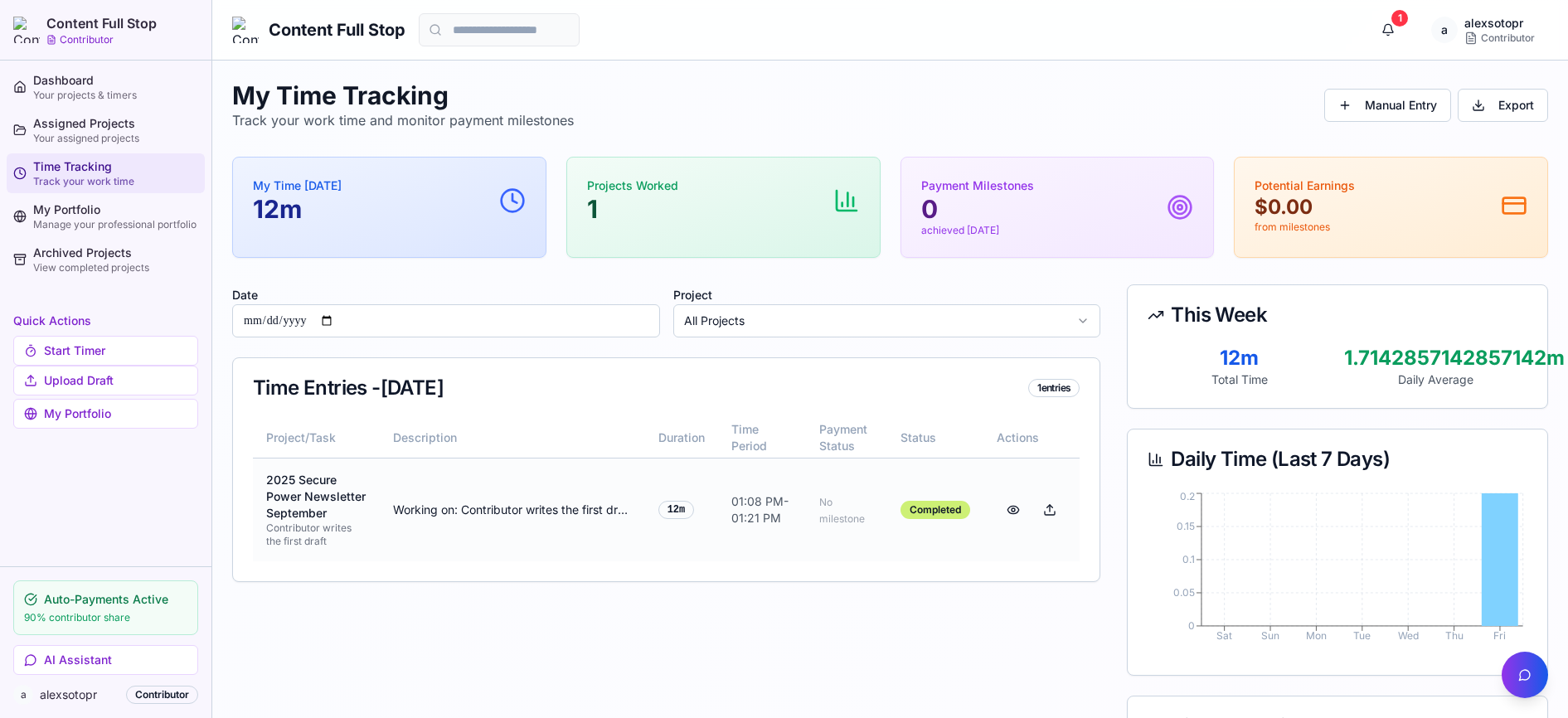
click at [345, 510] on div "2025 Secure Power Newsletter September" at bounding box center [317, 497] width 100 height 50
click at [299, 468] on td "2025 Secure Power Newsletter September Contributor writes the first draft" at bounding box center [316, 510] width 126 height 104
click at [76, 135] on div "Your assigned projects" at bounding box center [115, 138] width 165 height 14
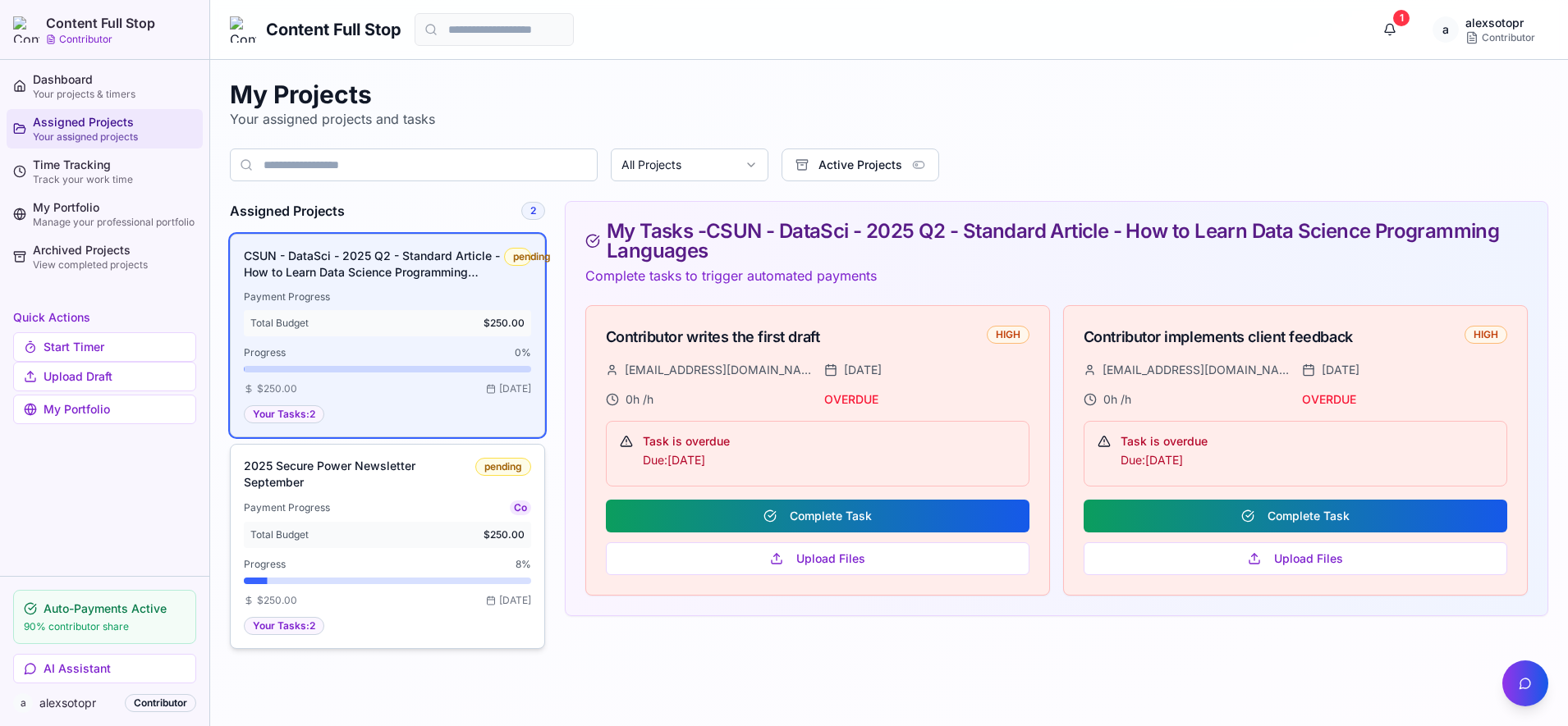
click at [354, 531] on div "Total Budget $250.00" at bounding box center [387, 535] width 274 height 14
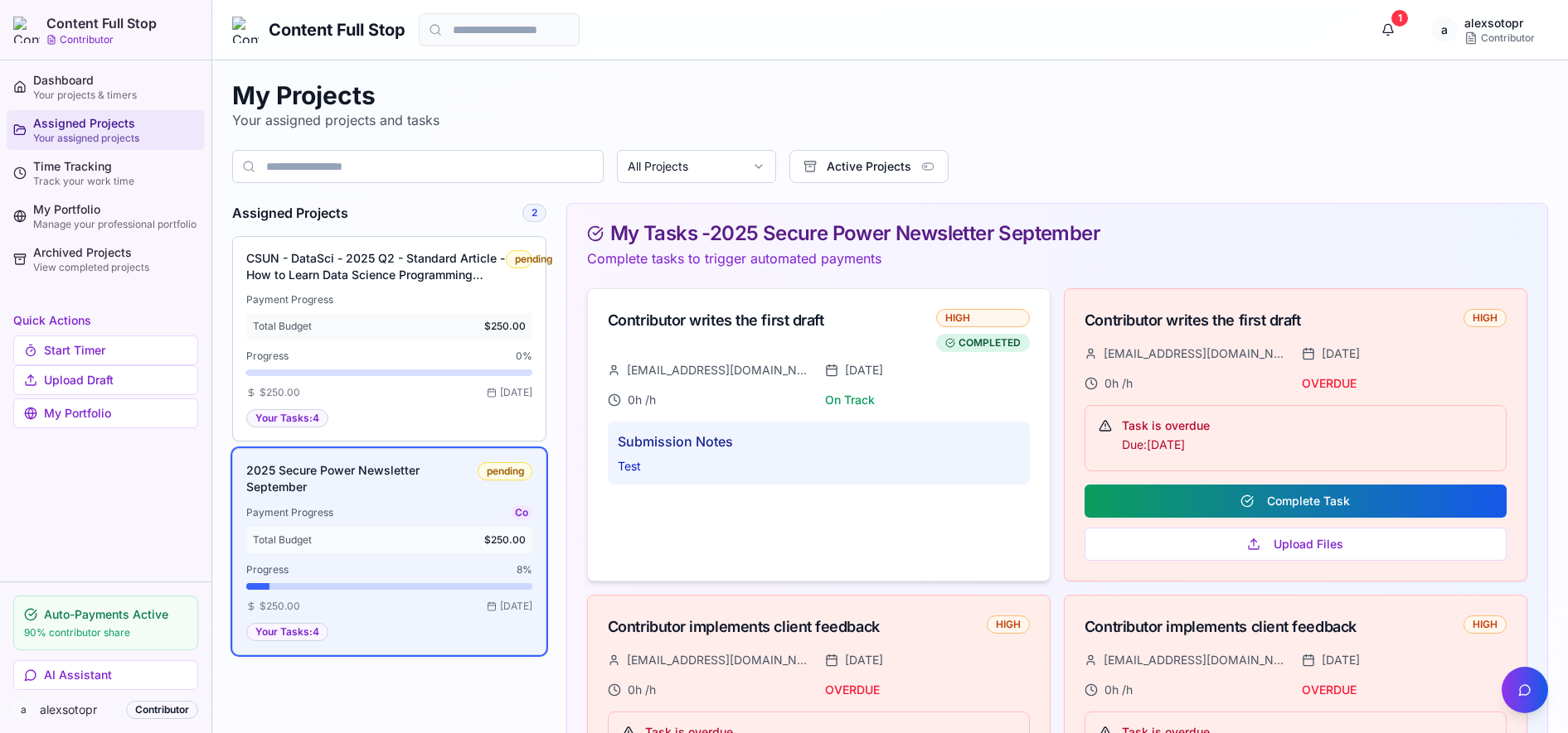
click at [743, 325] on div "Contributor writes the first draft" at bounding box center [772, 321] width 329 height 24
click at [966, 104] on div "My Projects Your assigned projects and tasks" at bounding box center [890, 105] width 1316 height 50
click at [83, 168] on div "Time Tracking" at bounding box center [115, 166] width 165 height 16
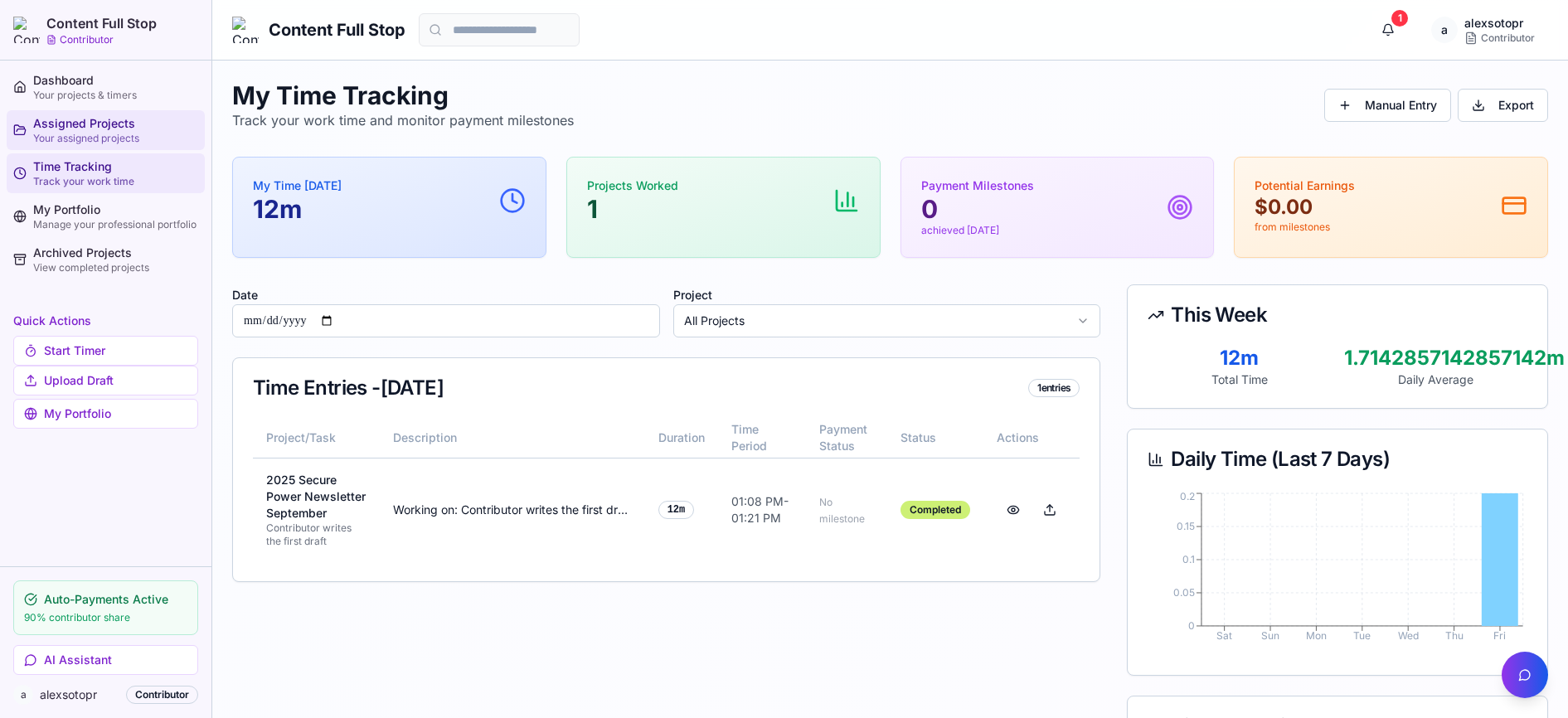
click at [81, 126] on div "Assigned Projects" at bounding box center [115, 124] width 165 height 16
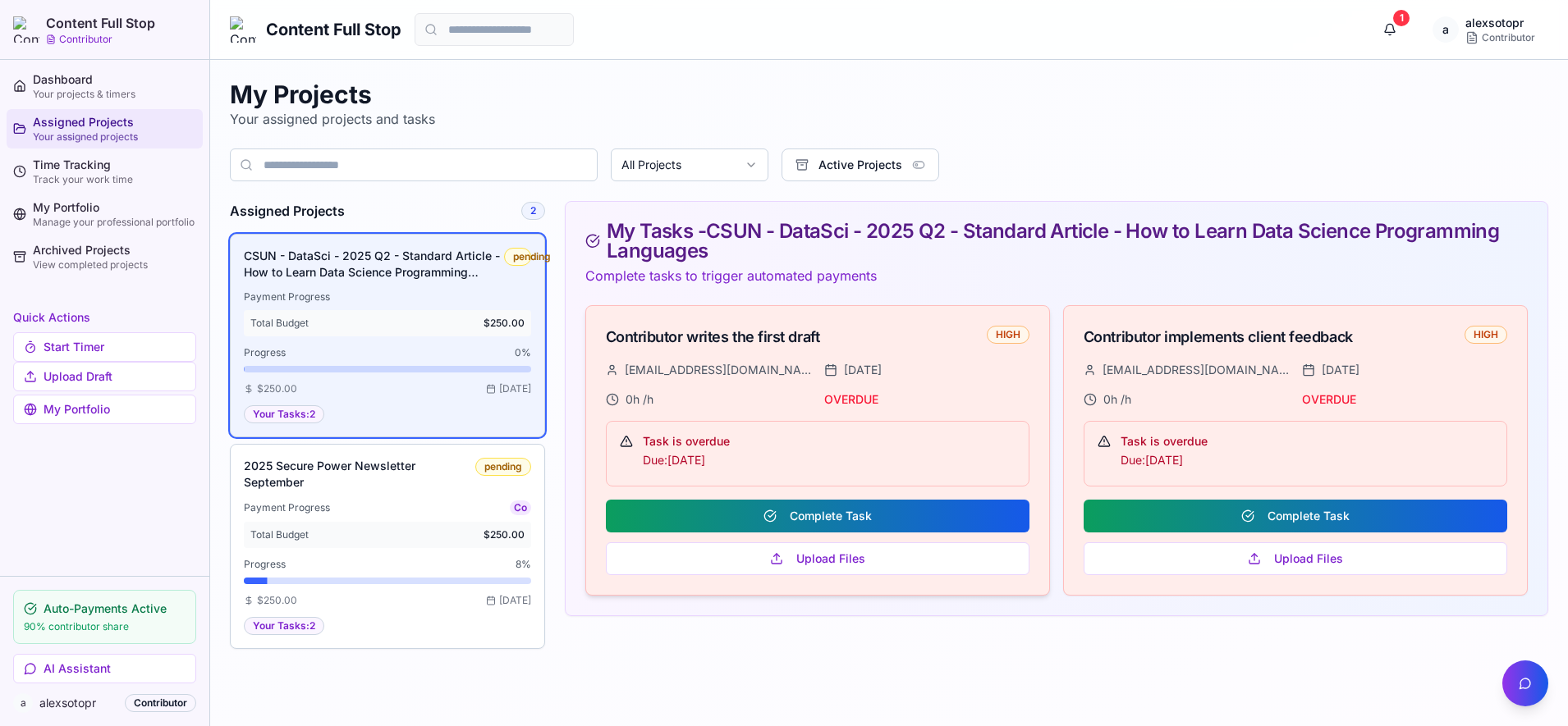
click at [766, 325] on div "Contributor writes the first draft HIGH" at bounding box center [818, 334] width 463 height 56
click at [379, 469] on h3 "2025 Secure Power Newsletter September" at bounding box center [359, 474] width 231 height 32
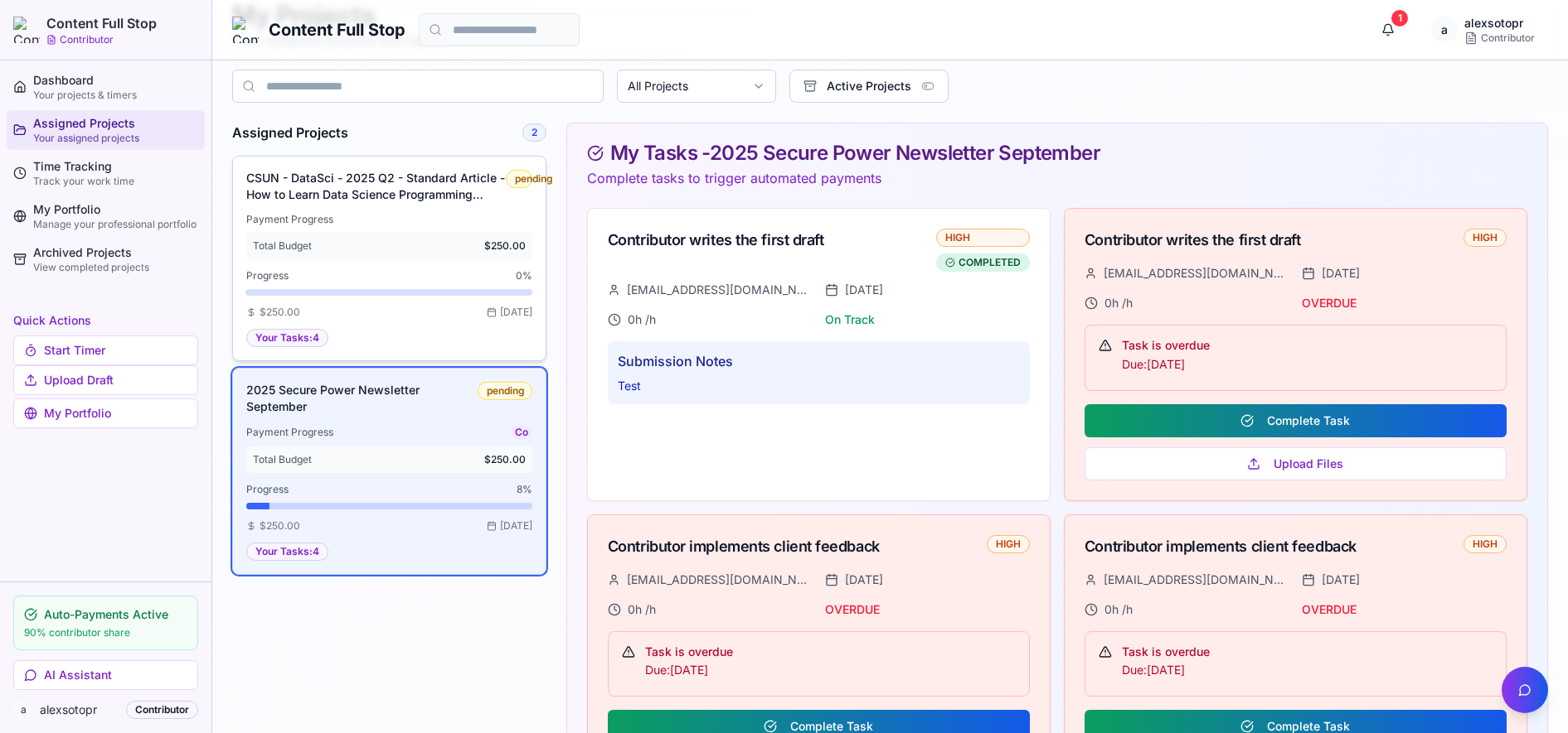
scroll to position [195, 0]
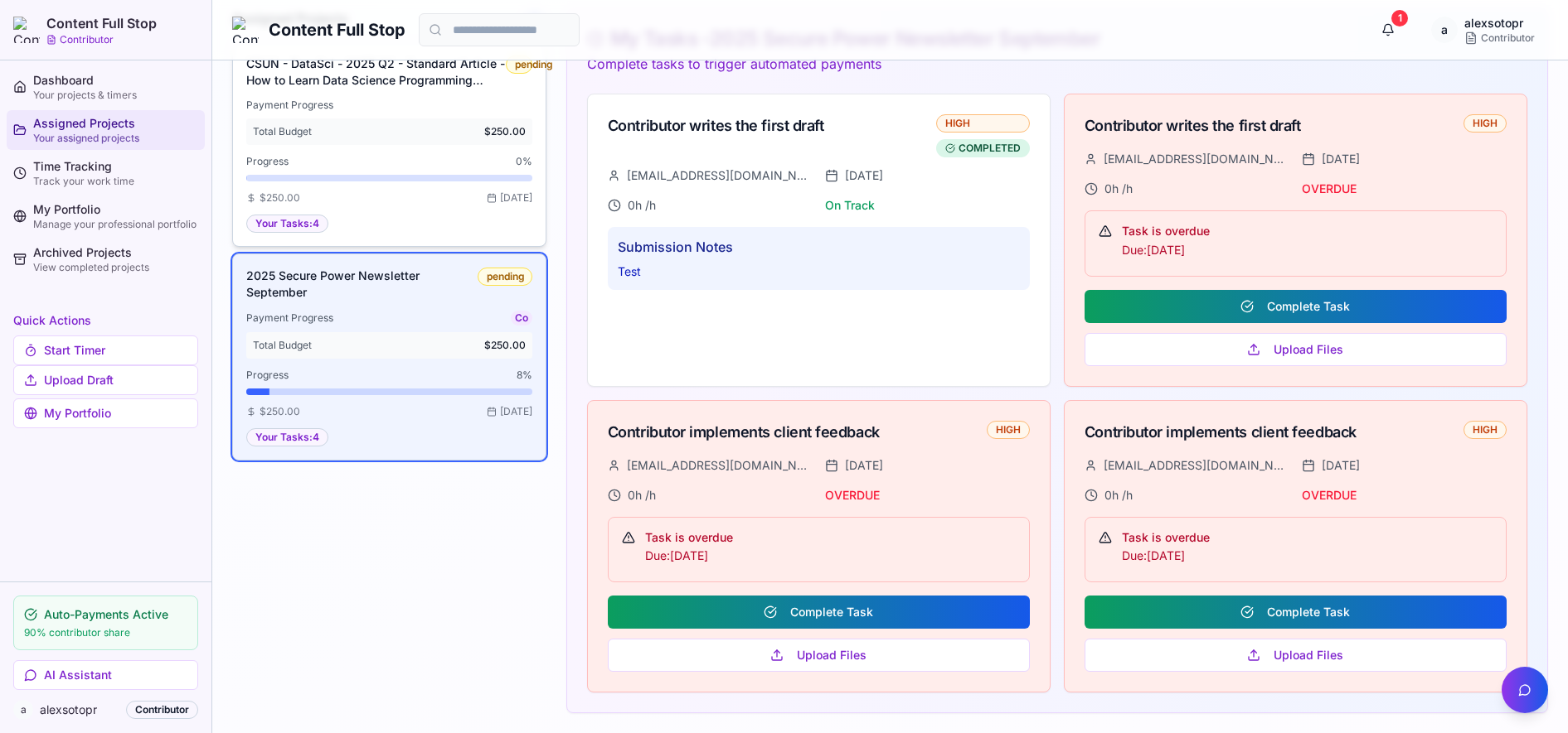
click at [354, 142] on div "Total Budget $250.00" at bounding box center [389, 131] width 286 height 26
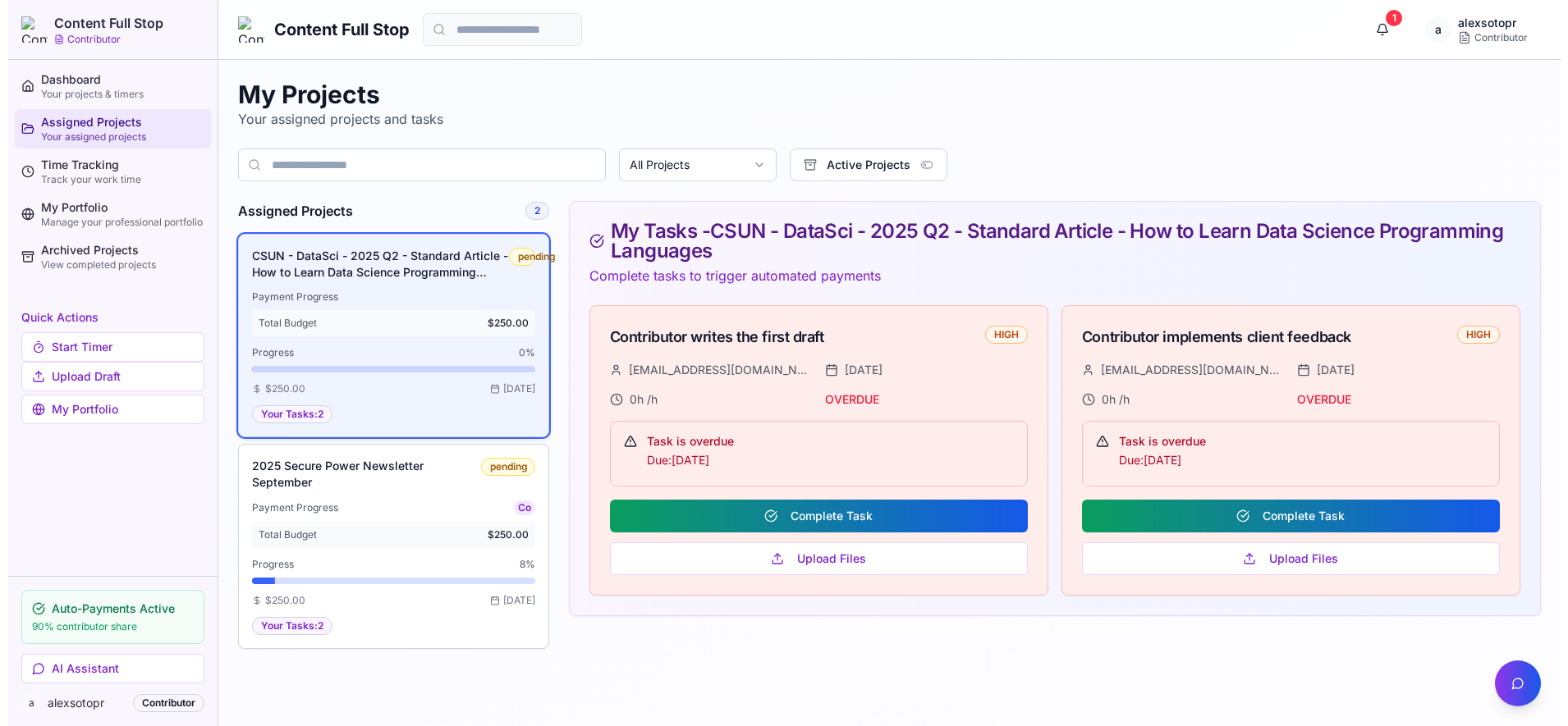
scroll to position [0, 0]
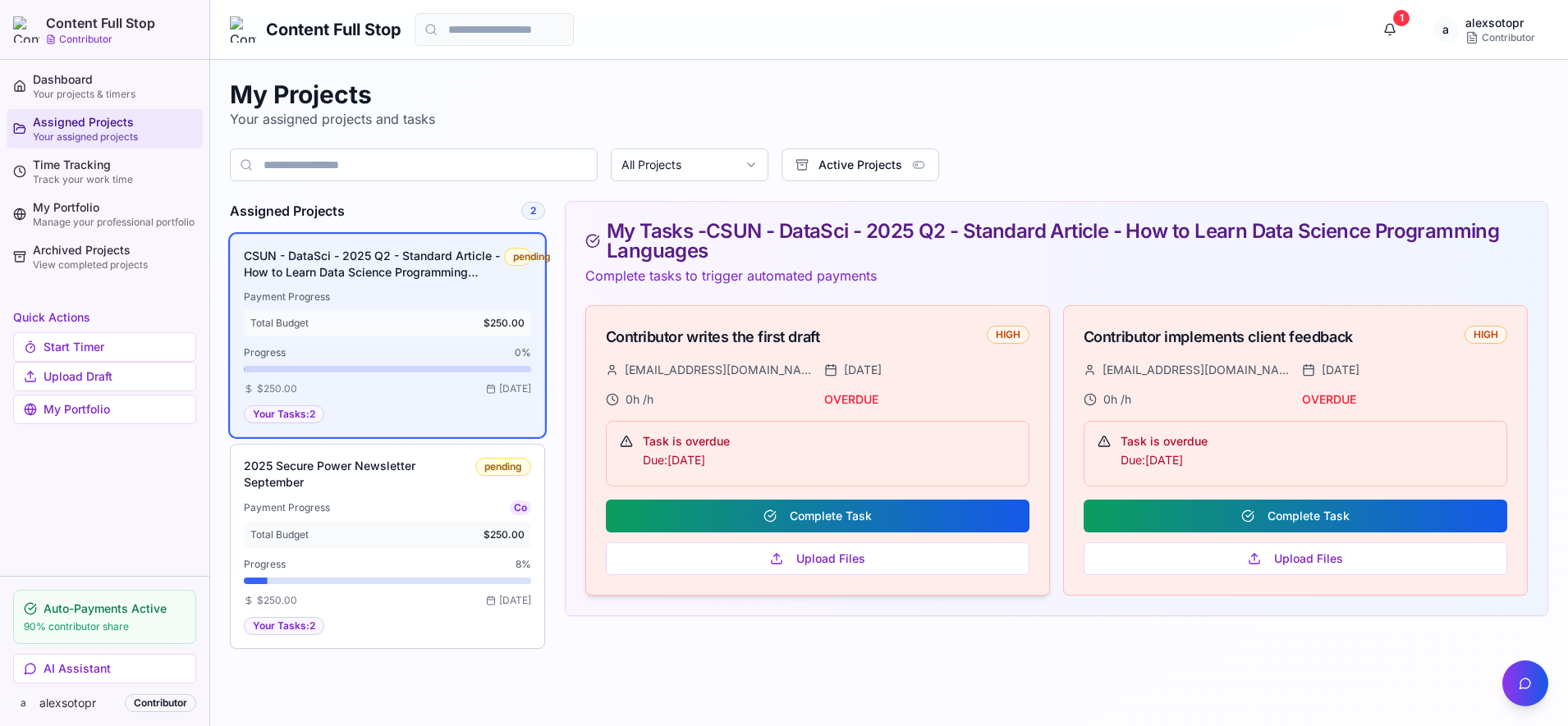
click at [906, 362] on div "[DATE]" at bounding box center [927, 370] width 205 height 16
click at [472, 476] on h3 "2025 Secure Power Newsletter September" at bounding box center [359, 474] width 231 height 32
